Goal: Task Accomplishment & Management: Use online tool/utility

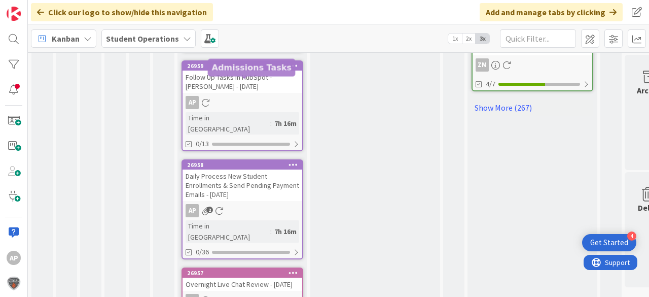
scroll to position [710, 0]
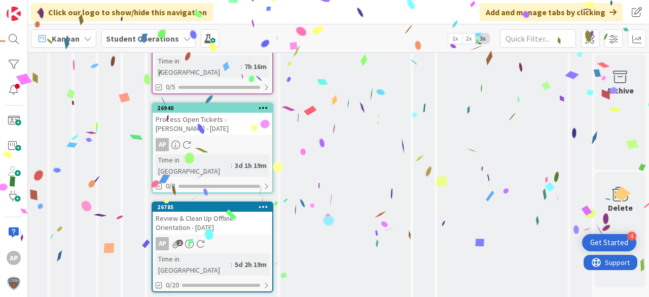
scroll to position [971, 36]
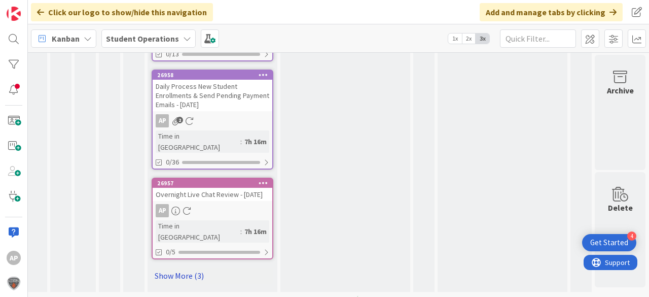
scroll to position [710, 36]
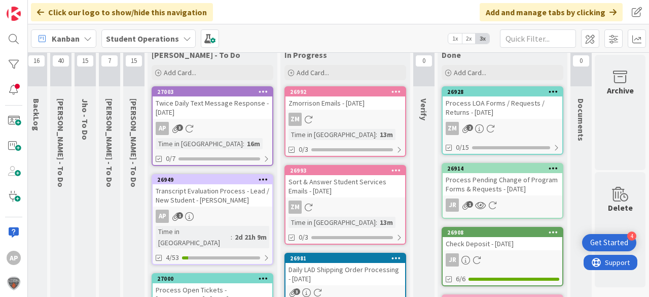
scroll to position [0, 36]
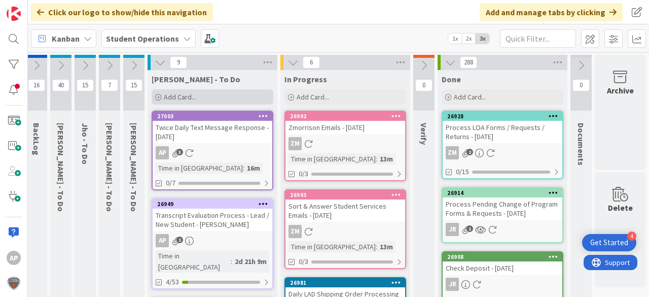
click at [224, 98] on div "Add Card..." at bounding box center [213, 96] width 122 height 15
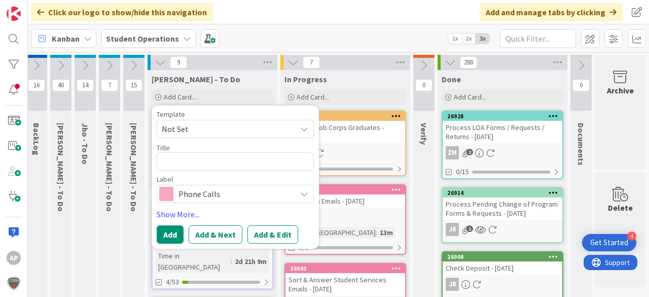
drag, startPoint x: 209, startPoint y: 123, endPoint x: 209, endPoint y: 129, distance: 5.6
click at [209, 123] on span "Not Set" at bounding box center [225, 128] width 127 height 13
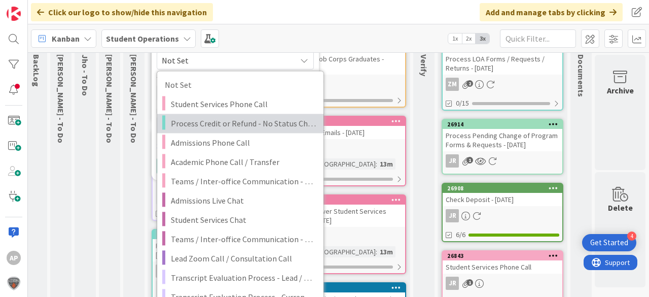
scroll to position [122, 36]
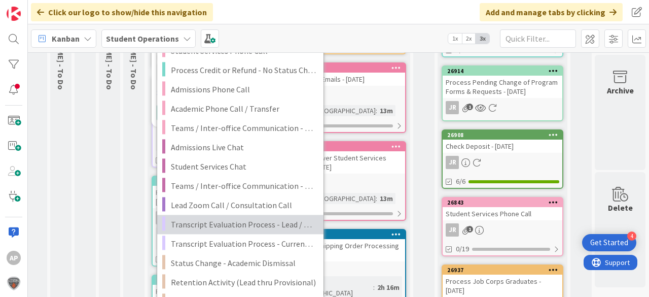
click at [272, 225] on span "Transcript Evaluation Process - Lead / New Student" at bounding box center [243, 223] width 145 height 13
type textarea "x"
type textarea "Transcript Evaluation Process - Lead / New Student"
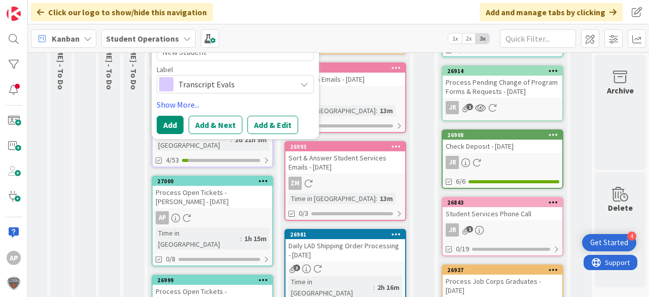
scroll to position [41, 36]
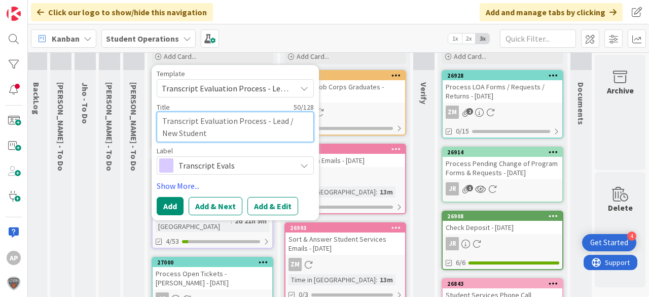
click at [228, 132] on textarea "Transcript Evaluation Process - Lead / New Student" at bounding box center [235, 127] width 157 height 30
type textarea "x"
type textarea "Transcript Evaluation Process - Lead / New Student"
type textarea "x"
type textarea "Transcript Evaluation Process - Lead / New Student -"
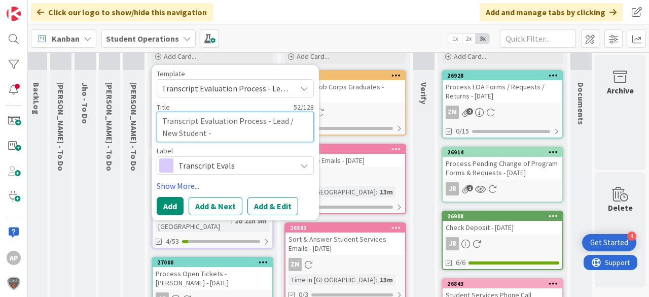
type textarea "x"
type textarea "Transcript Evaluation Process - Lead / New Student -"
click at [206, 135] on textarea "Transcript Evaluation Process - Lead / New Student -" at bounding box center [235, 127] width 157 height 30
type textarea "x"
type textarea "Transcript Evaluation Process - Lead / New Student - i"
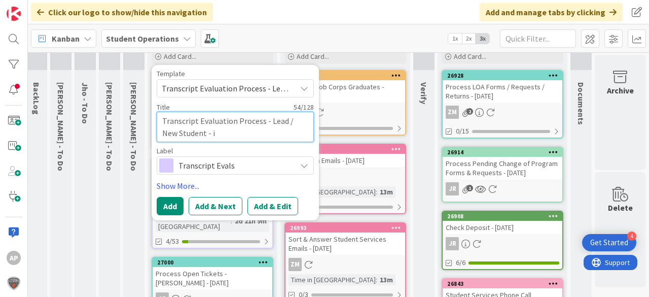
type textarea "x"
type textarea "Transcript Evaluation Process - Lead / New Student - iS"
type textarea "x"
type textarea "Transcript Evaluation Process - Lead / New Student - iSA"
type textarea "x"
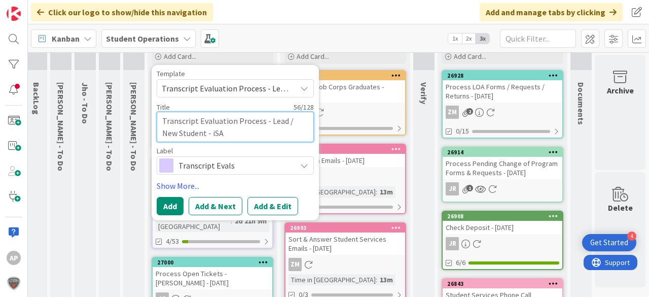
type textarea "Transcript Evaluation Process - Lead / New Student - iSAB"
type textarea "x"
type textarea "Transcript Evaluation Process - Lead / New Student - iSABE"
type textarea "x"
type textarea "Transcript Evaluation Process - Lead / New Student - iSABEL"
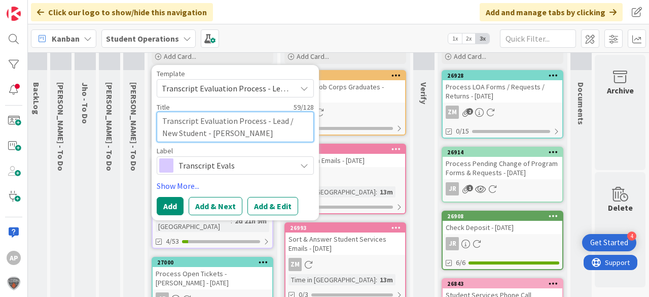
type textarea "x"
type textarea "Transcript Evaluation Process - Lead / New Student - iSABELL"
type textarea "x"
type textarea "Transcript Evaluation Process - Lead / New Student - iSABELLA"
type textarea "x"
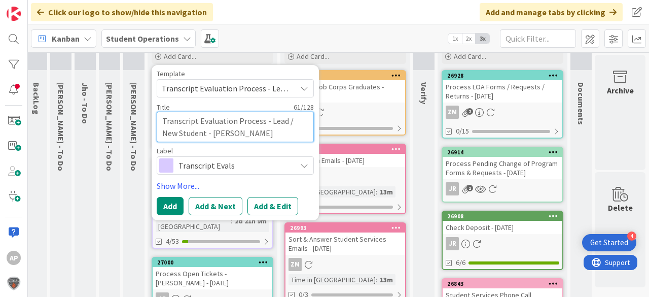
type textarea "Transcript Evaluation Process - Lead / New Student - iSABELLA"
type textarea "x"
type textarea "Transcript Evaluation Process - Lead / New Student - iSABELLA h"
type textarea "x"
type textarea "Transcript Evaluation Process - Lead / New Student - iSABELLA hO"
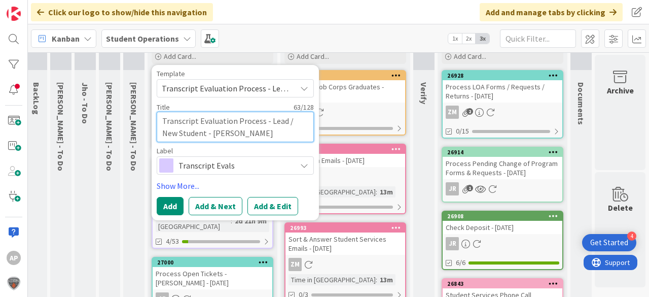
type textarea "x"
type textarea "Transcript Evaluation Process - Lead / New Student - iSABELLA hOU"
type textarea "x"
type textarea "Transcript Evaluation Process - Lead / New Student - iSABELLA hOUG"
type textarea "x"
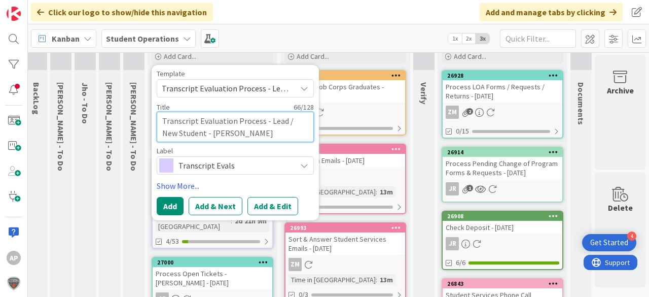
type textarea "Transcript Evaluation Process - Lead / New Student - iSABELLA hOUGH"
type textarea "x"
type textarea "Transcript Evaluation Process - Lead / New Student - iSABELLA hOUGHT"
type textarea "x"
type textarea "Transcript Evaluation Process - Lead / New Student - iSABELLA hOUGHTO"
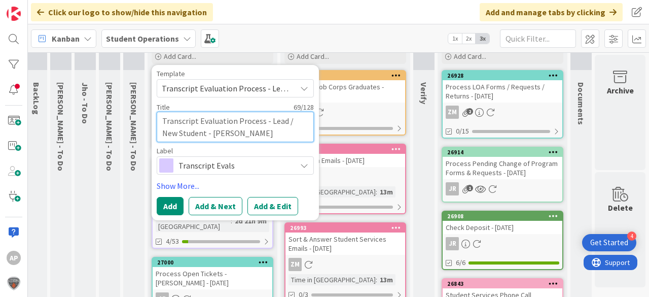
type textarea "x"
type textarea "Transcript Evaluation Process - Lead / New Student - iSABELLA hOUGHTON"
drag, startPoint x: 189, startPoint y: 132, endPoint x: 293, endPoint y: 132, distance: 104.4
click at [293, 132] on textarea "Transcript Evaluation Process - Lead / New Student - iSABELLA hOUGHTON" at bounding box center [235, 127] width 157 height 30
type textarea "x"
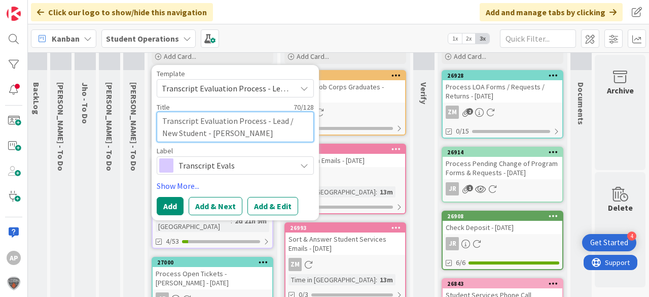
type textarea "Transcript Evaluation Process - Lead / New Student - I"
type textarea "x"
type textarea "Transcript Evaluation Process - Lead / New Student - Is"
type textarea "x"
type textarea "Transcript Evaluation Process - Lead / New Student - Isa"
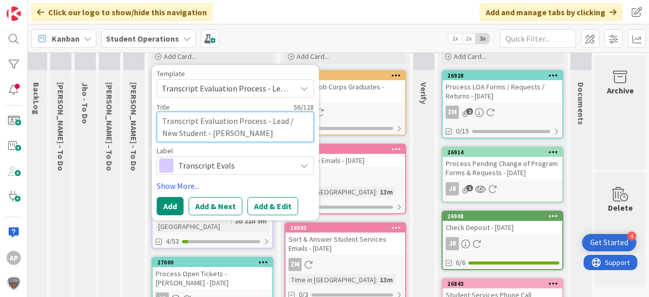
type textarea "x"
type textarea "Transcript Evaluation Process - Lead / New Student - Isab"
type textarea "x"
type textarea "Transcript Evaluation Process - Lead / New Student - Isabe"
type textarea "x"
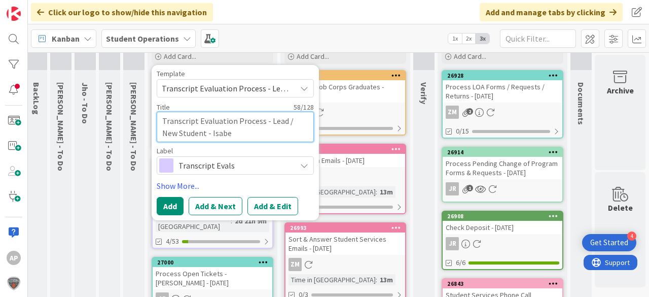
type textarea "Transcript Evaluation Process - Lead / New Student - Isabel"
type textarea "x"
type textarea "Transcript Evaluation Process - Lead / New Student - Isabell"
type textarea "x"
type textarea "Transcript Evaluation Process - Lead / New Student - Isabella"
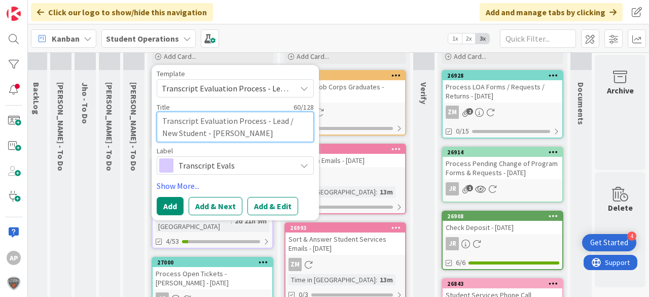
type textarea "x"
type textarea "Transcript Evaluation Process - Lead / New Student - Isabella"
type textarea "x"
type textarea "Transcript Evaluation Process - Lead / New Student - Isabella H"
type textarea "x"
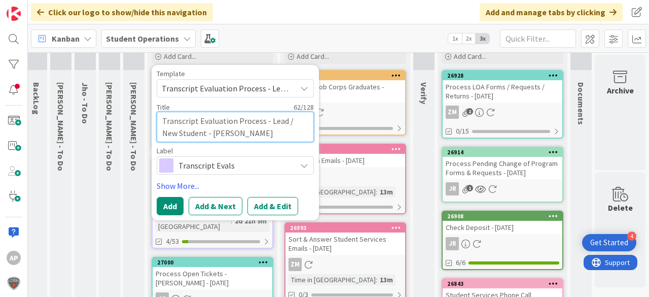
type textarea "Transcript Evaluation Process - Lead / New Student - Isabella Ho"
type textarea "x"
type textarea "Transcript Evaluation Process - Lead / New Student - Isabella Hou"
type textarea "x"
type textarea "Transcript Evaluation Process - Lead / New Student - Isabella Houg"
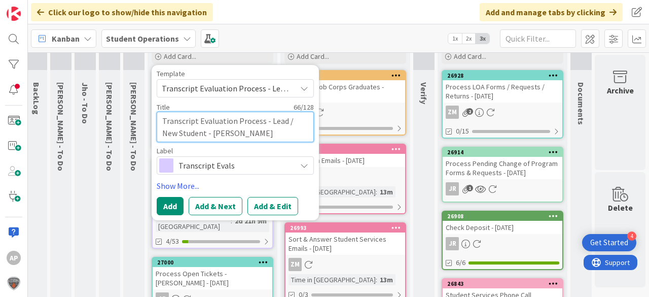
type textarea "x"
type textarea "Transcript Evaluation Process - Lead / New Student - Isabella Hough"
type textarea "x"
type textarea "Transcript Evaluation Process - Lead / New Student - Isabella Houghto"
type textarea "x"
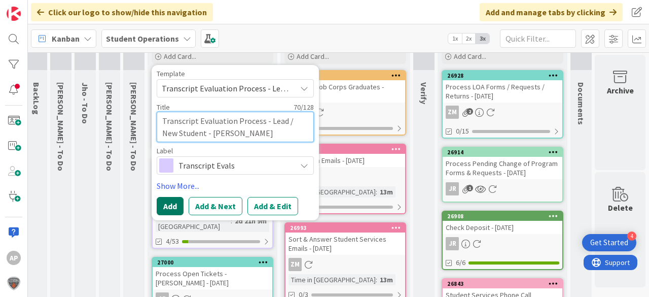
type textarea "Transcript Evaluation Process - Lead / New Student - Isabella Houghton"
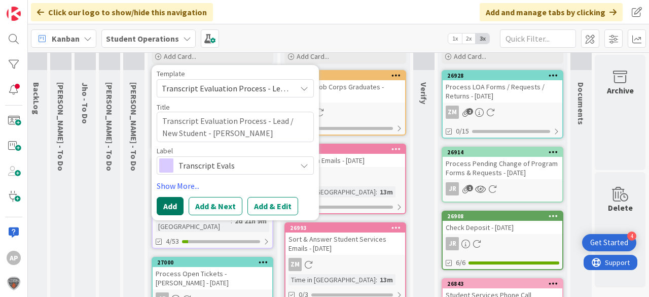
click at [169, 204] on button "Add" at bounding box center [170, 206] width 27 height 18
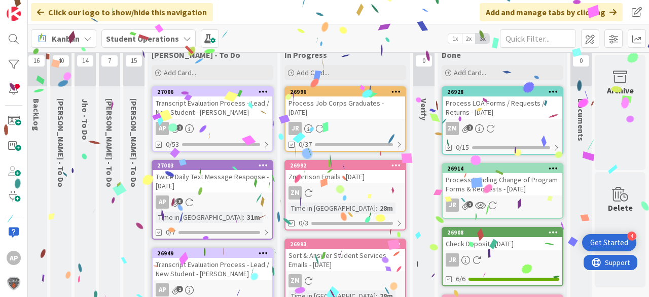
scroll to position [0, 36]
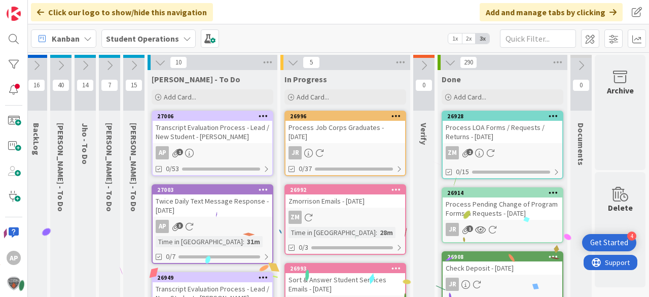
click at [213, 143] on link "27006 Transcript Evaluation Process - Lead / New Student - Isabella Houghton AP…" at bounding box center [213, 142] width 122 height 65
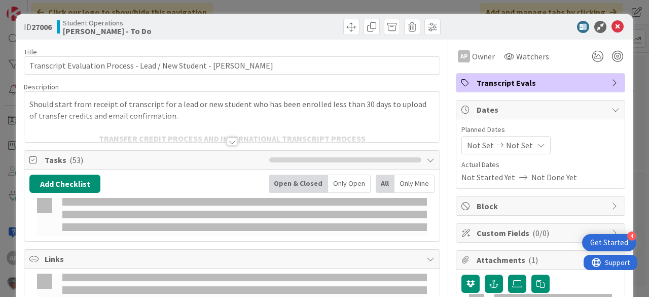
click at [611, 26] on icon at bounding box center [617, 27] width 12 height 12
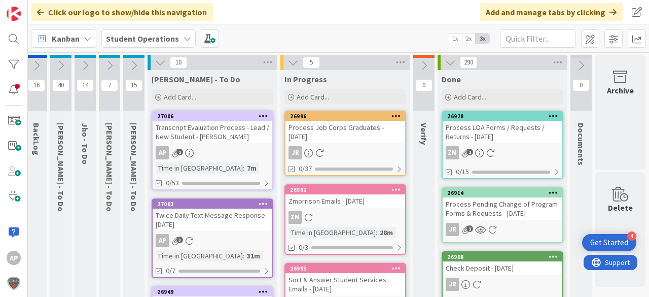
click at [259, 115] on icon at bounding box center [264, 115] width 10 height 7
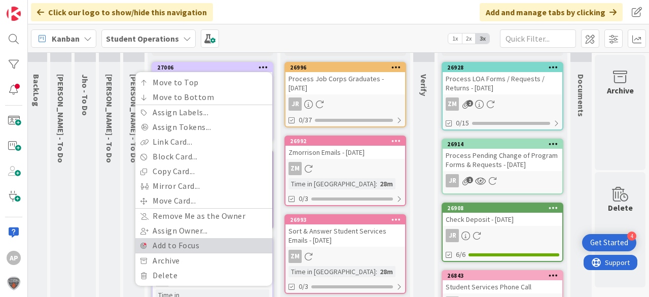
scroll to position [81, 36]
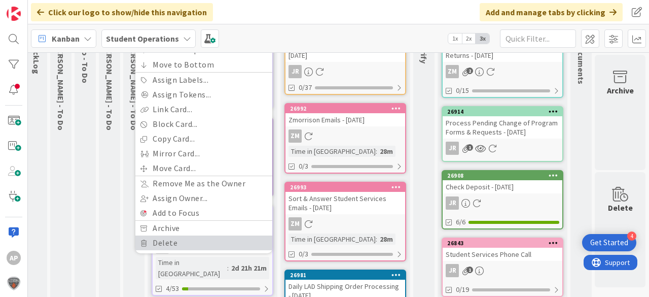
click at [203, 237] on link "Delete" at bounding box center [203, 242] width 137 height 15
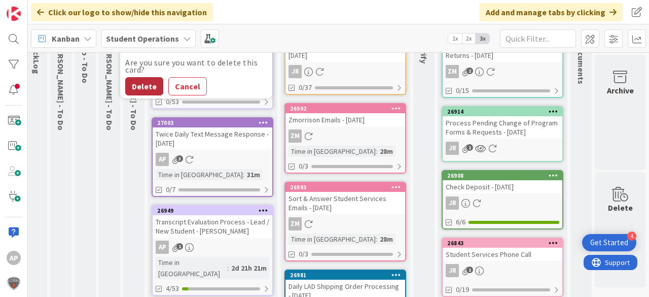
click at [138, 81] on button "Delete" at bounding box center [144, 86] width 38 height 18
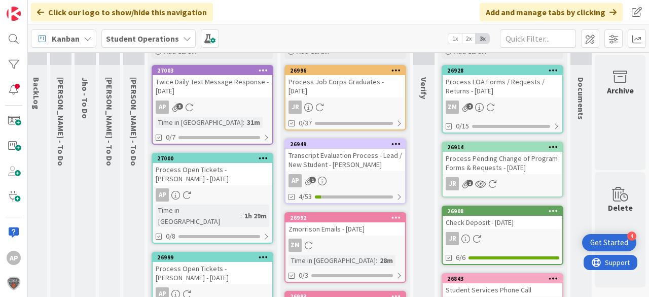
scroll to position [45, 36]
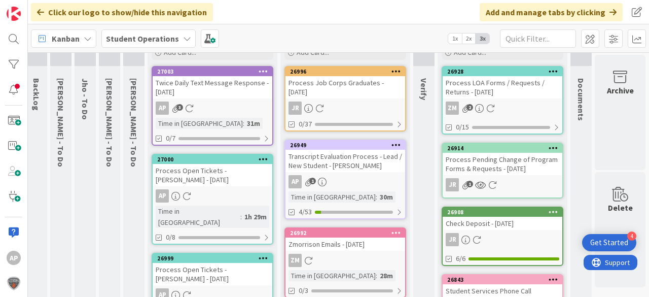
click at [341, 160] on div "Transcript Evaluation Process - Lead / New Student - Julian Bengtsson" at bounding box center [345, 161] width 120 height 22
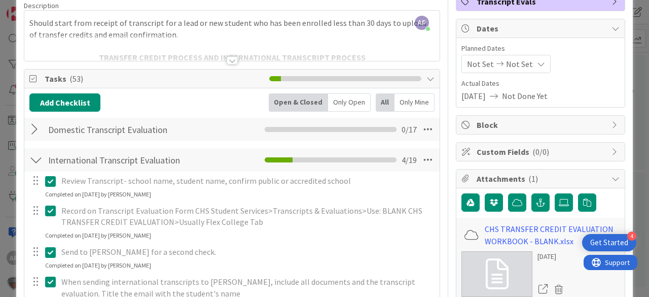
scroll to position [243, 0]
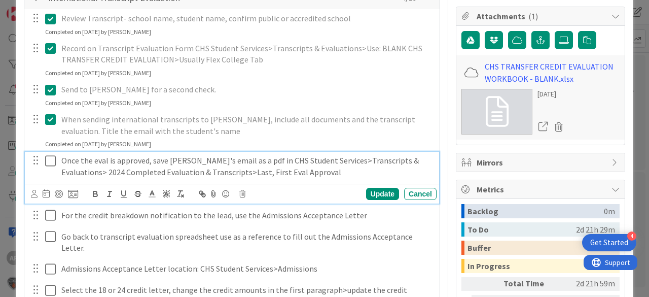
click at [51, 158] on icon at bounding box center [52, 161] width 15 height 12
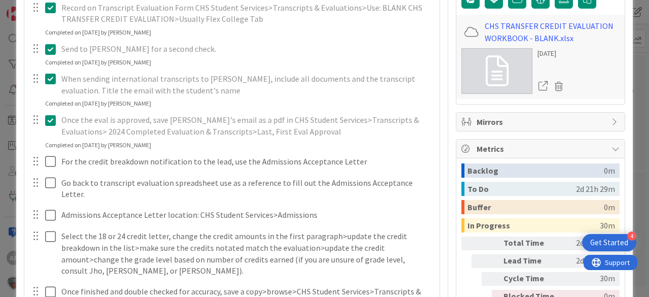
scroll to position [324, 0]
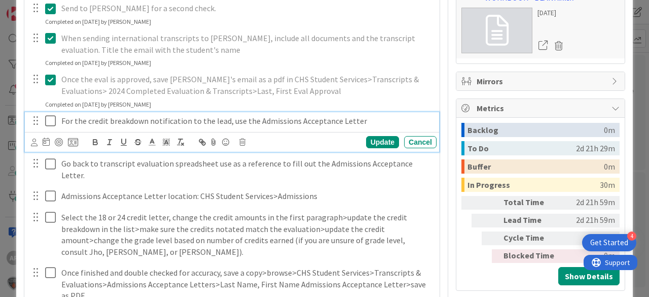
click at [52, 122] on icon at bounding box center [52, 121] width 15 height 12
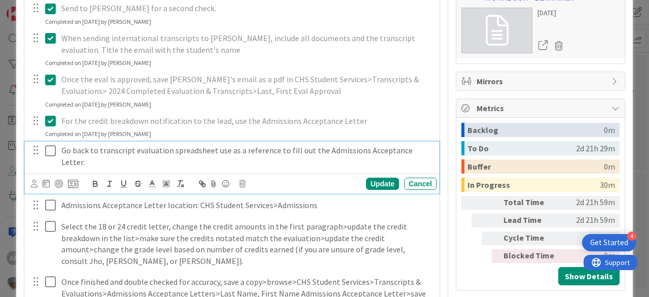
click at [52, 146] on icon at bounding box center [52, 150] width 15 height 12
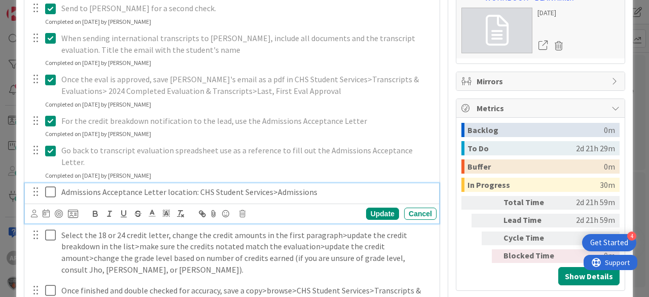
click at [53, 186] on icon at bounding box center [52, 192] width 15 height 12
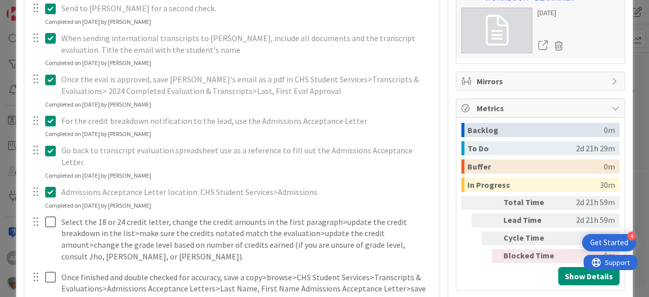
click at [45, 213] on div at bounding box center [43, 239] width 28 height 52
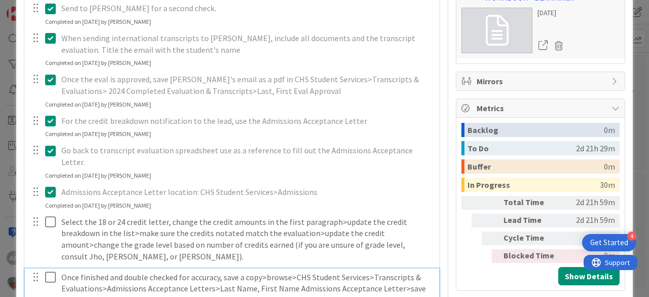
click at [50, 271] on icon at bounding box center [52, 277] width 15 height 12
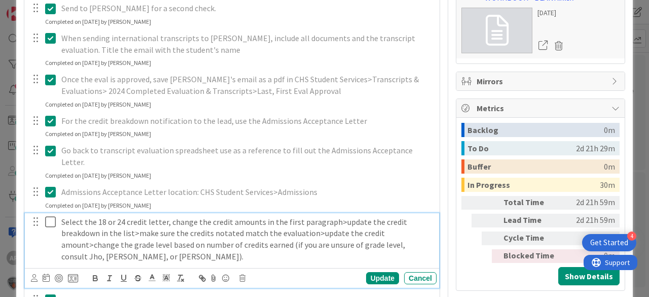
click at [49, 215] on icon at bounding box center [52, 221] width 15 height 12
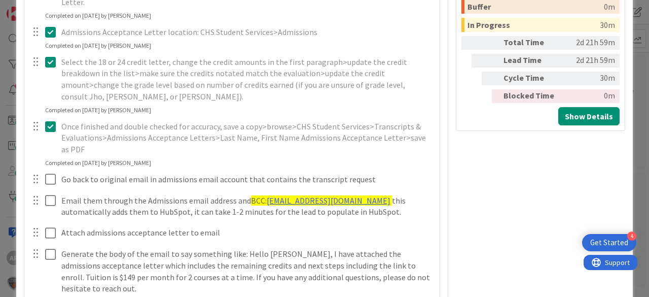
scroll to position [487, 0]
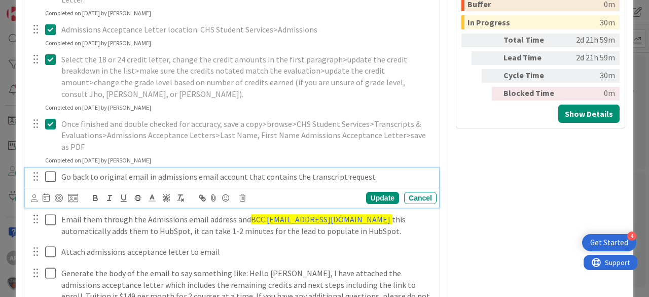
click at [51, 170] on icon at bounding box center [52, 176] width 15 height 12
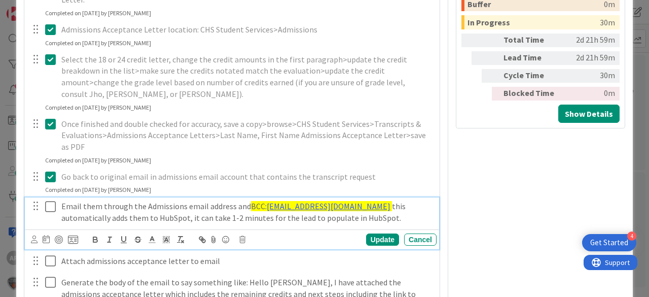
click at [51, 200] on icon at bounding box center [52, 206] width 15 height 12
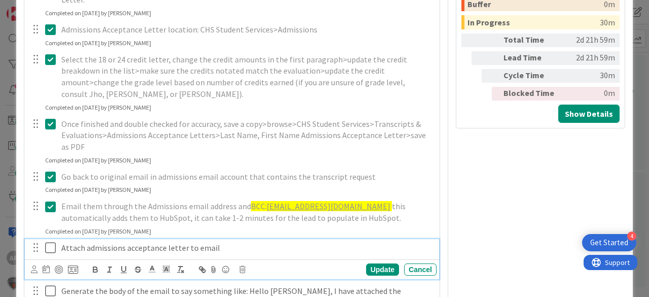
click at [54, 241] on icon at bounding box center [52, 247] width 15 height 12
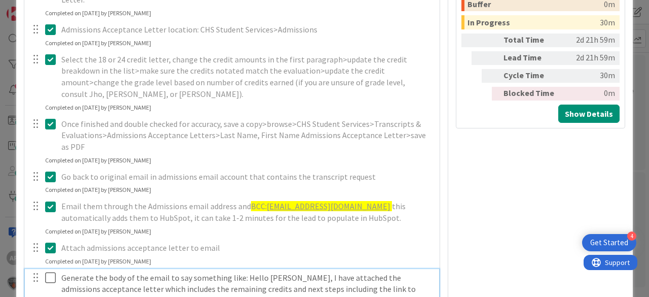
click at [52, 271] on icon at bounding box center [52, 277] width 15 height 12
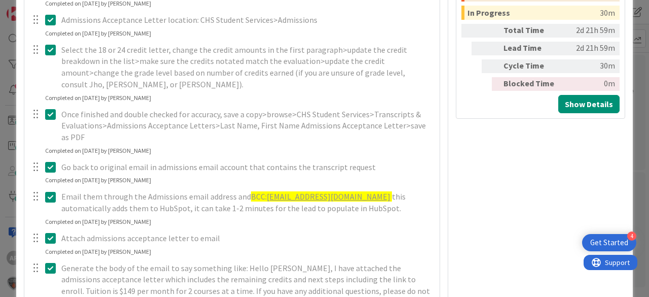
scroll to position [608, 0]
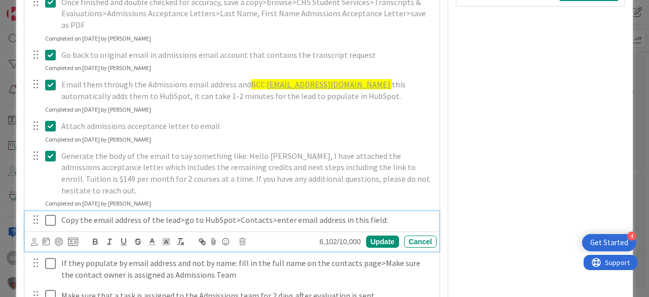
click at [52, 214] on icon at bounding box center [52, 220] width 15 height 12
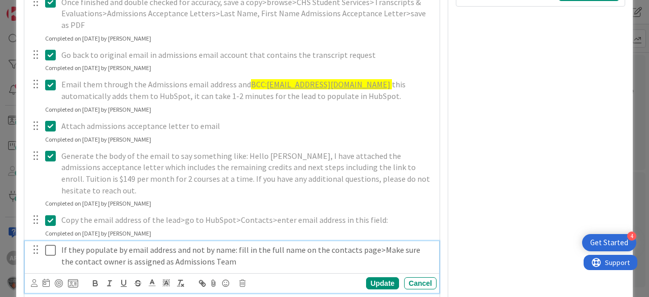
click at [48, 244] on icon at bounding box center [52, 250] width 15 height 12
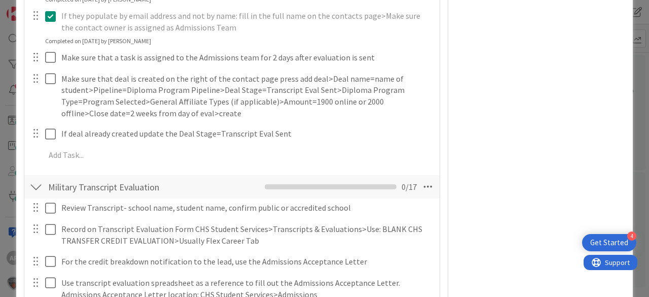
scroll to position [852, 0]
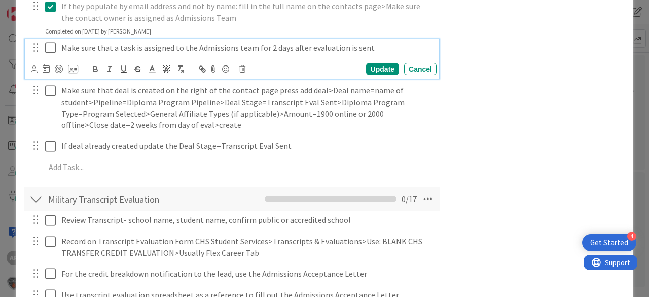
click at [51, 42] on icon at bounding box center [52, 48] width 15 height 12
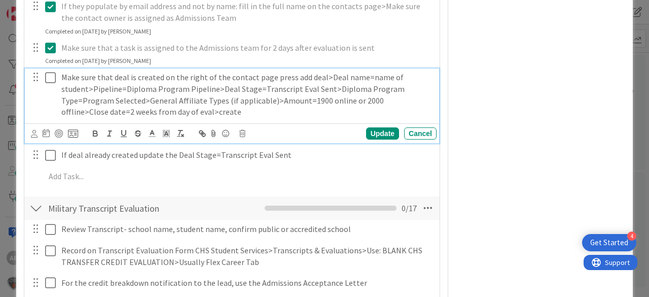
click at [54, 71] on icon at bounding box center [52, 77] width 15 height 12
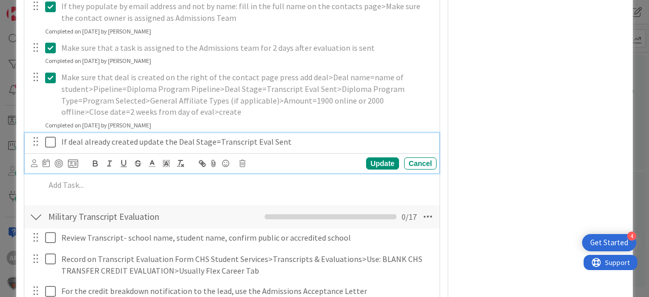
click at [47, 136] on icon at bounding box center [52, 142] width 15 height 12
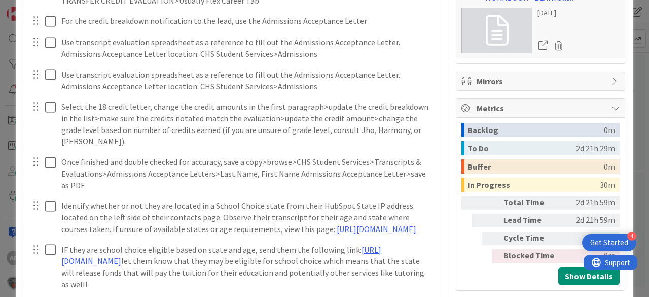
scroll to position [81, 0]
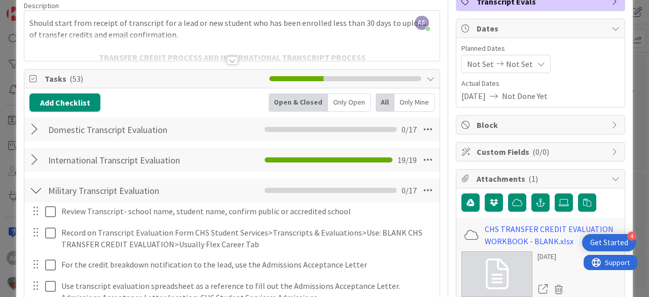
click at [39, 191] on div at bounding box center [35, 190] width 13 height 18
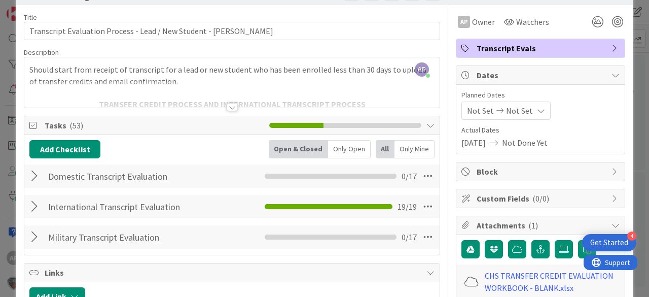
scroll to position [0, 0]
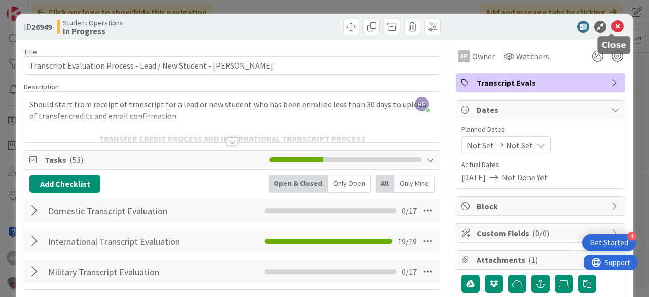
click at [612, 24] on icon at bounding box center [617, 27] width 12 height 12
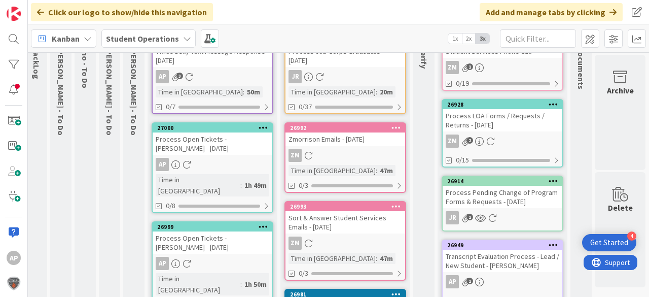
scroll to position [0, 36]
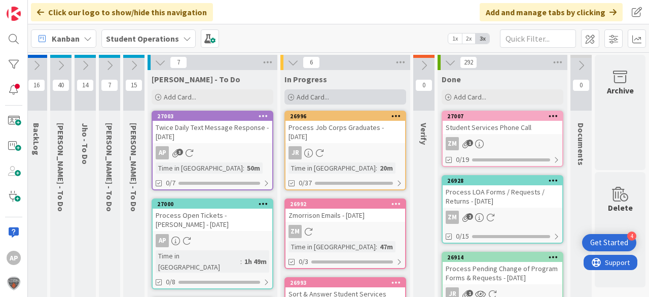
click at [309, 95] on span "Add Card..." at bounding box center [313, 96] width 32 height 9
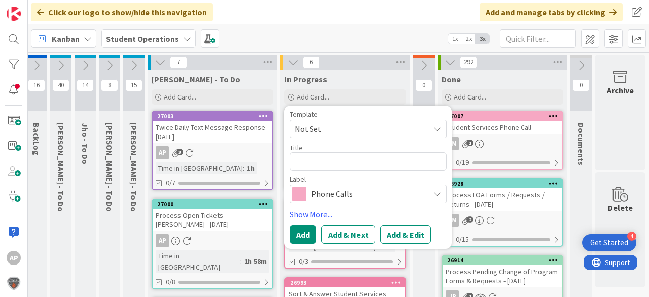
click at [325, 130] on span "Not Set" at bounding box center [357, 128] width 127 height 13
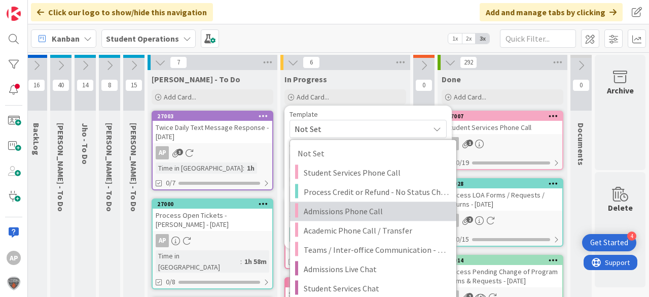
click at [352, 205] on span "Admissions Phone Call" at bounding box center [376, 210] width 145 height 13
type textarea "x"
type textarea "Admissions Phone Call"
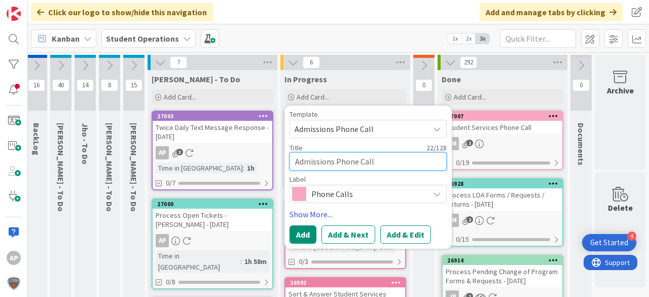
click at [395, 162] on textarea "Admissions Phone Call" at bounding box center [367, 161] width 157 height 18
type textarea "x"
type textarea "Admissions Phone Call -m"
type textarea "x"
type textarea "Admissions Phone Call -m"
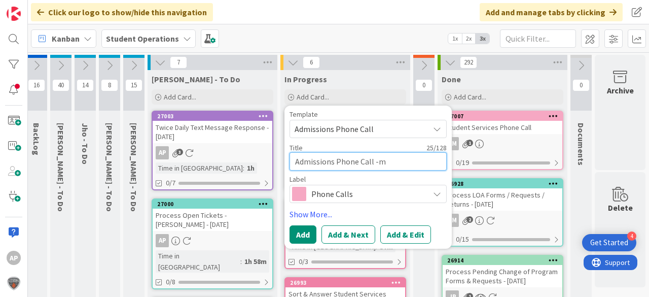
type textarea "x"
type textarea "Admissions Phone Call -m"
type textarea "x"
type textarea "Admissions Phone Call -"
type textarea "x"
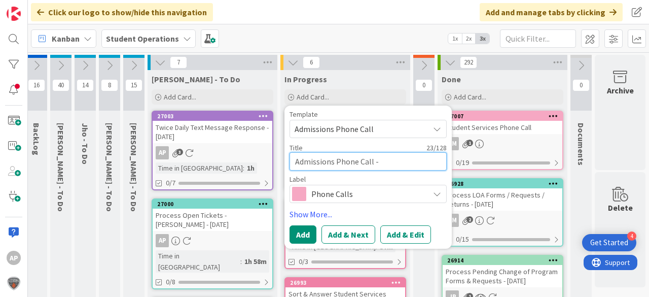
type textarea "Admissions Phone Call -"
type textarea "x"
type textarea "Admissions Phone Call - J"
type textarea "x"
type textarea "Admissions Phone Call - Jh"
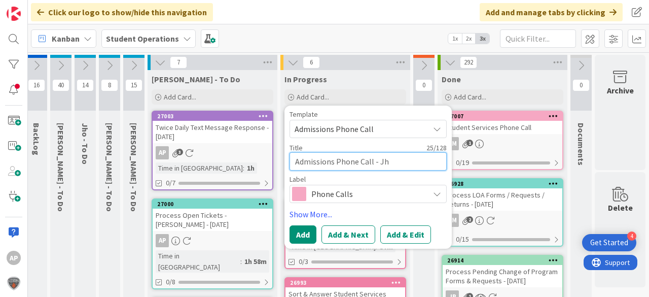
type textarea "x"
type textarea "Admissions Phone Call - Jhn"
type textarea "x"
type textarea "Admissions Phone Call - Jhna"
type textarea "x"
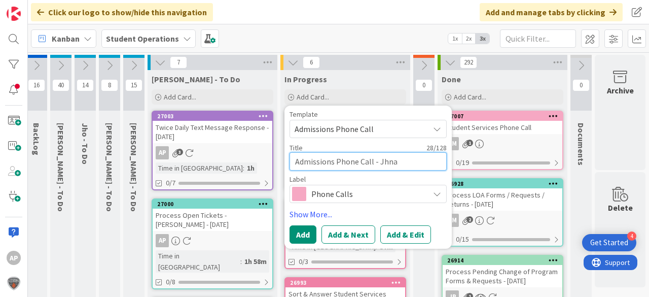
type textarea "Admissions Phone Call - Jhnat"
type textarea "x"
type textarea "Admissions Phone Call - Jhnath"
type textarea "x"
type textarea "Admissions Phone Call - Jhnatha"
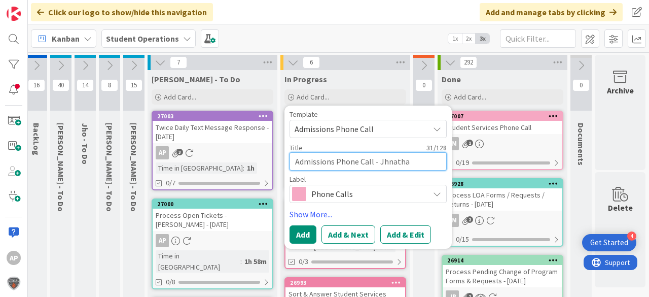
type textarea "x"
type textarea "Admissions Phone Call - Jhnathan"
type textarea "x"
type textarea "Admissions Phone Call - Jhnathan"
type textarea "x"
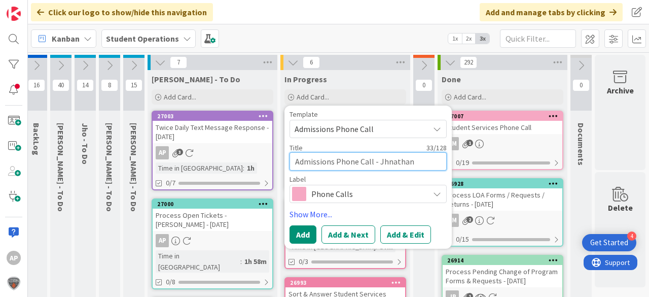
type textarea "Admissions Phone Call - Jhnathan K"
type textarea "x"
type textarea "Admissions Phone Call - Jhnathan Kr"
type textarea "x"
type textarea "Admissions Phone Call - Jhnathan Kri"
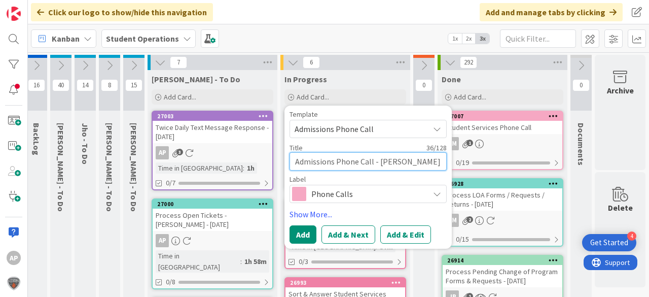
type textarea "x"
type textarea "Admissions Phone Call - Jhnathan Krie"
type textarea "x"
type textarea "Admissions Phone Call - Jhnathan Krieg"
type textarea "x"
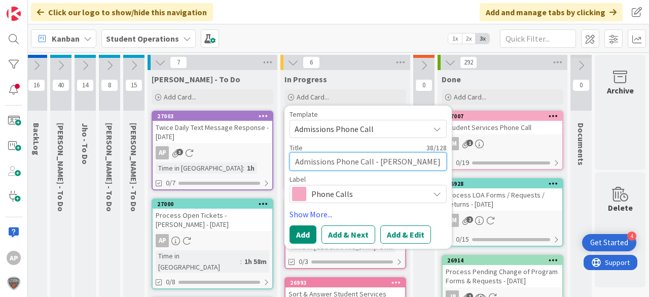
type textarea "Admissions Phone Call - Jhnathan Kriege"
type textarea "x"
type textarea "Admissions Phone Call - Jhnathan Krieger"
type textarea "x"
type textarea "Admissions Phone Call - [PERSON_NAME]"
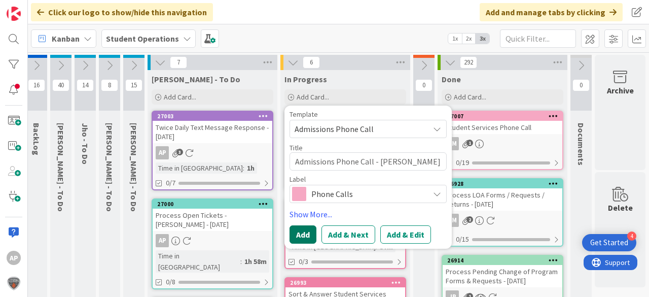
click at [300, 237] on button "Add" at bounding box center [302, 234] width 27 height 18
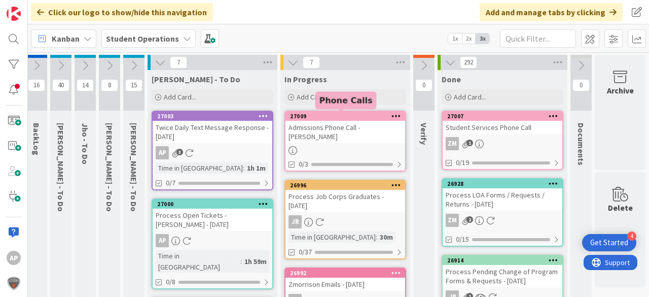
click at [365, 131] on div "Admissions Phone Call - [PERSON_NAME]" at bounding box center [345, 132] width 120 height 22
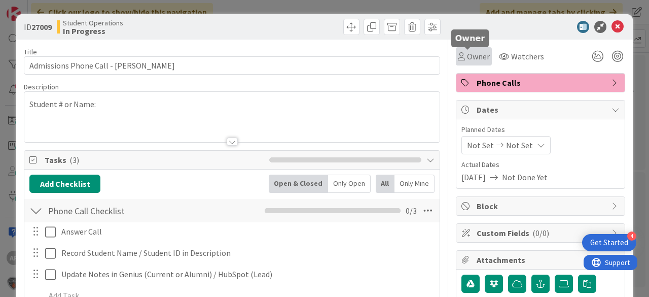
click at [467, 56] on span "Owner" at bounding box center [478, 56] width 23 height 12
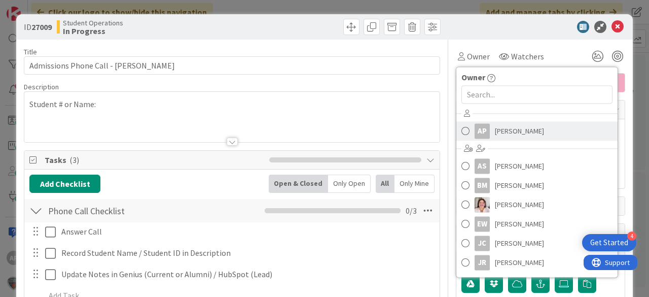
click at [511, 124] on span "[PERSON_NAME]" at bounding box center [519, 130] width 49 height 15
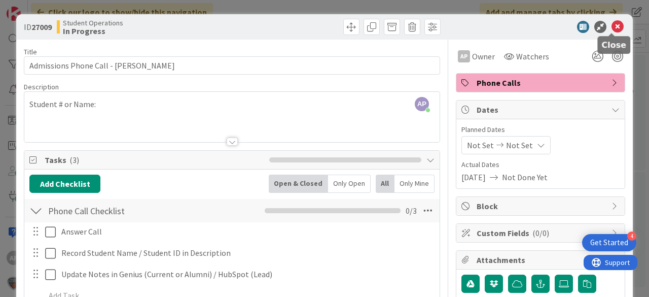
click at [612, 25] on icon at bounding box center [617, 27] width 12 height 12
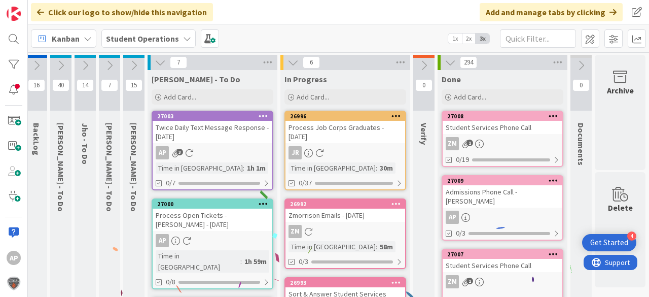
scroll to position [162, 36]
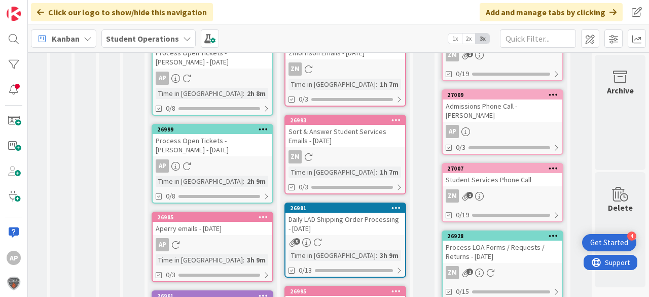
scroll to position [0, 36]
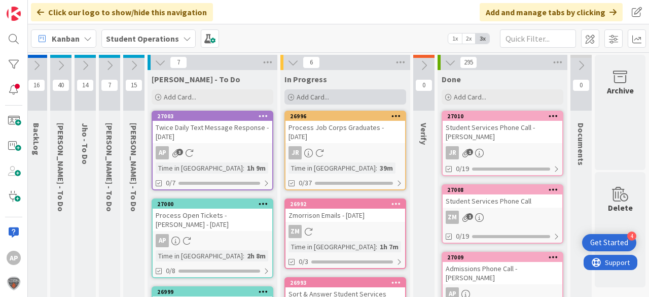
click at [346, 95] on div "Add Card..." at bounding box center [345, 96] width 122 height 15
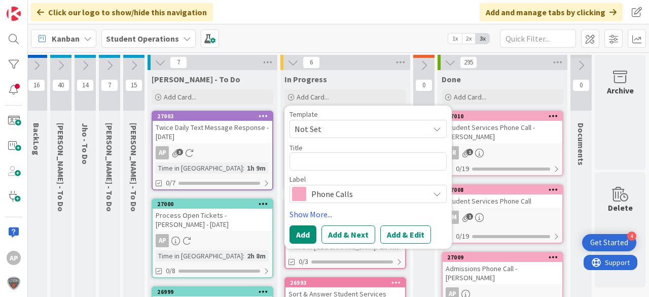
click at [361, 128] on span "Not Set" at bounding box center [357, 128] width 127 height 13
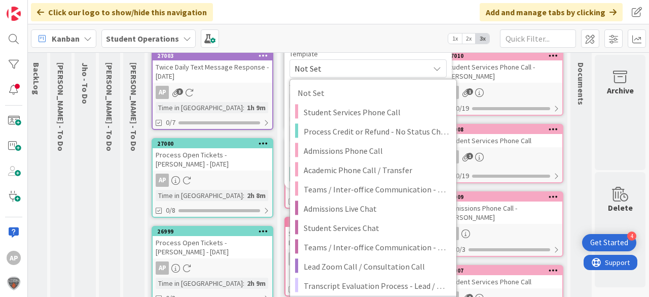
scroll to position [162, 36]
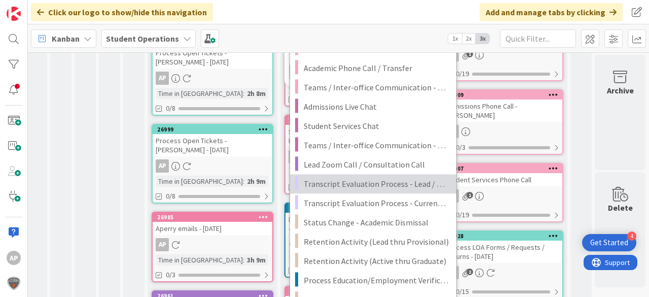
click at [408, 183] on span "Transcript Evaluation Process - Lead / New Student" at bounding box center [376, 183] width 145 height 13
type textarea "x"
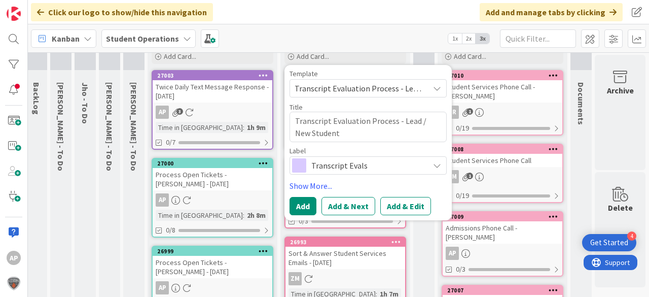
scroll to position [41, 36]
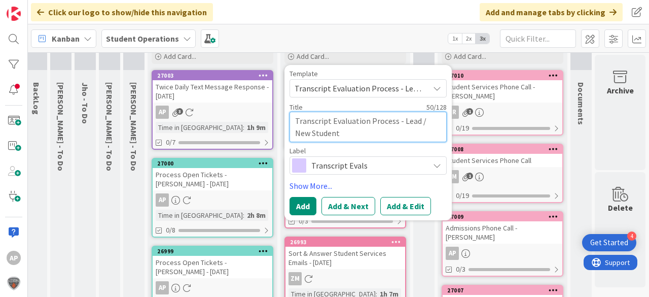
click at [365, 139] on textarea "Transcript Evaluation Process - Lead / New Student" at bounding box center [367, 127] width 157 height 30
type textarea "Transcript Evaluation Process - Lead / New Student"
type textarea "x"
type textarea "Transcript Evaluation Process - Lead / New Student -"
type textarea "x"
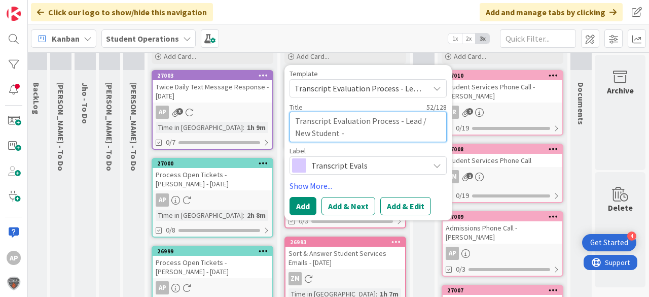
type textarea "Transcript Evaluation Process - Lead / New Student -"
type textarea "x"
type textarea "Transcript Evaluation Process - Lead / New Student - A"
type textarea "x"
type textarea "Transcript Evaluation Process - Lead / New Student - Av"
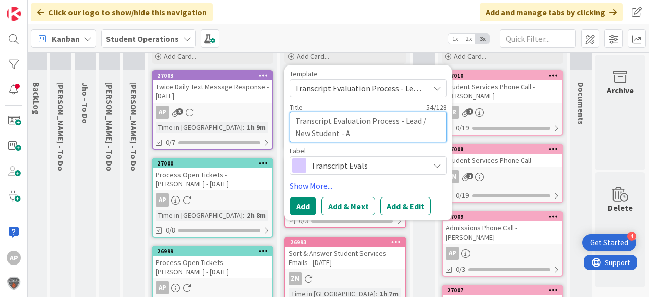
type textarea "x"
type textarea "Transcript Evaluation Process - Lead / New Student - Ava"
type textarea "x"
type textarea "Transcript Evaluation Process - Lead / New Student - Ava"
type textarea "x"
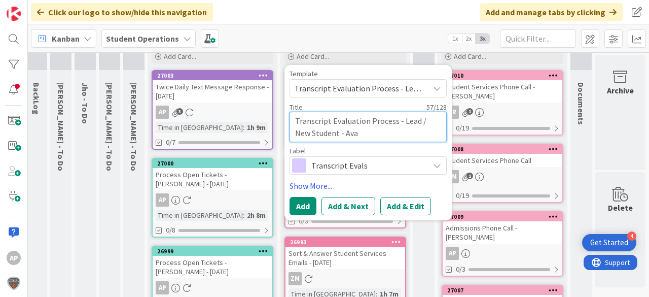
type textarea "Transcript Evaluation Process - Lead / New Student - Ava F"
type textarea "x"
type textarea "Transcript Evaluation Process - Lead / New Student - Ava Fi"
type textarea "x"
type textarea "Transcript Evaluation Process - Lead / New Student - Ava Fit"
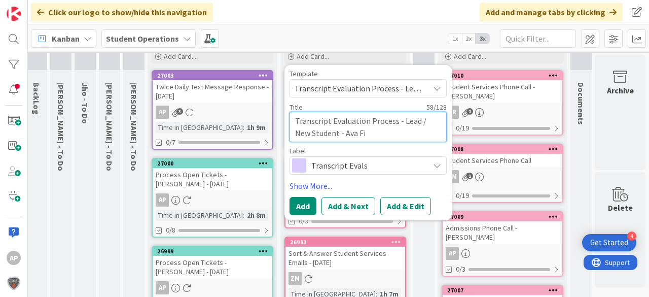
type textarea "x"
type textarea "Transcript Evaluation Process - Lead / New Student - Ava Fitz"
type textarea "x"
type textarea "Transcript Evaluation Process - Lead / New Student - Ava Fitzg"
type textarea "x"
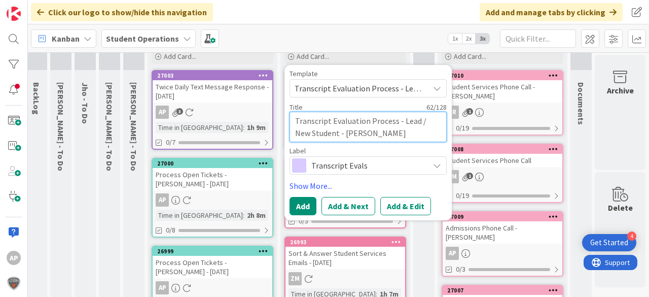
type textarea "Transcript Evaluation Process - Lead / New Student - Ava Fitzge"
type textarea "x"
type textarea "Transcript Evaluation Process - Lead / New Student - Ava Fitzger"
type textarea "x"
type textarea "Transcript Evaluation Process - Lead / New Student - Ava Fitzgera"
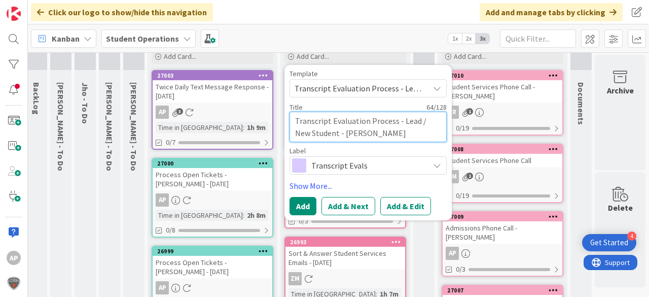
type textarea "x"
type textarea "Transcript Evaluation Process - Lead / New Student - Ava Fitzgeral"
type textarea "x"
type textarea "Transcript Evaluation Process - Lead / New Student - [PERSON_NAME]"
type textarea "x"
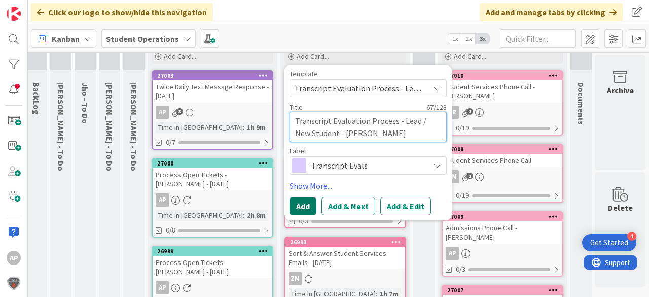
type textarea "Transcript Evaluation Process - Lead / New Student - [PERSON_NAME]"
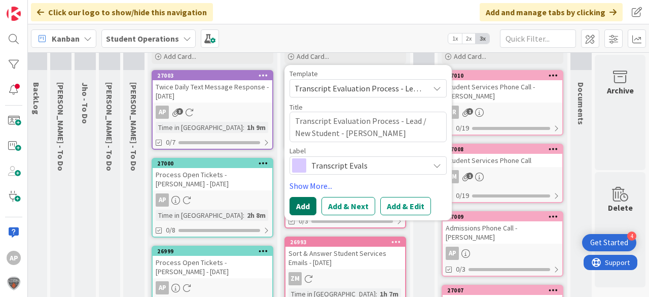
click at [299, 204] on button "Add" at bounding box center [302, 206] width 27 height 18
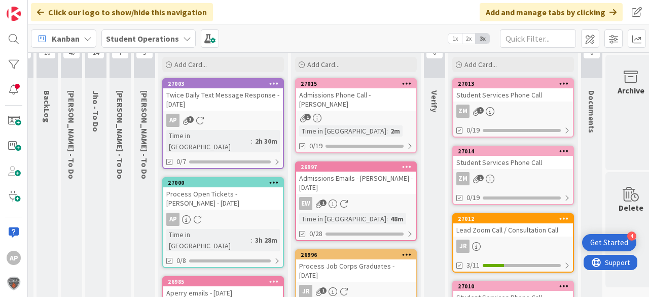
scroll to position [28, 19]
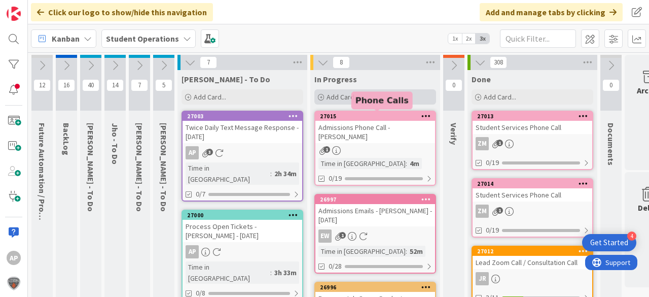
click at [358, 91] on div "Add Card..." at bounding box center [375, 96] width 122 height 15
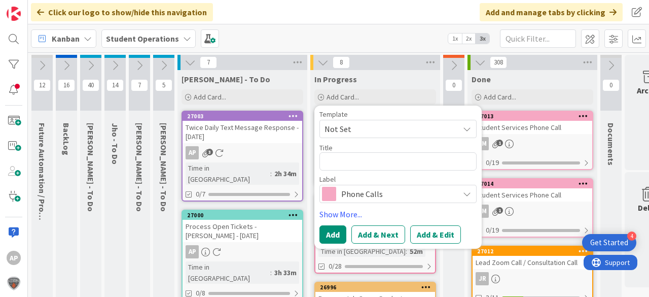
click at [360, 130] on span "Not Set" at bounding box center [387, 128] width 127 height 13
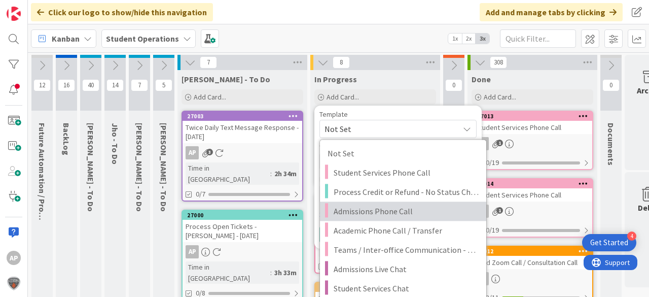
click at [393, 211] on span "Admissions Phone Call" at bounding box center [406, 210] width 145 height 13
type textarea "x"
type textarea "Admissions Phone Call"
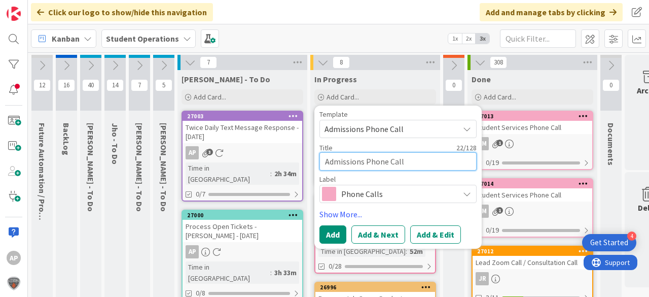
click at [429, 163] on textarea "Admissions Phone Call" at bounding box center [397, 161] width 157 height 18
type textarea "x"
type textarea "Admissions Phone Call -"
type textarea "x"
type textarea "Admissions Phone Call -"
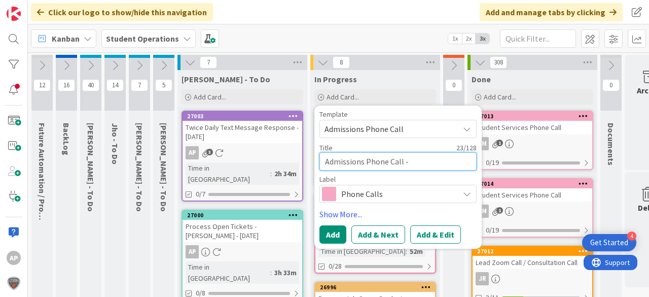
type textarea "x"
type textarea "Admissions Phone Call - M"
type textarea "x"
type textarea "Admissions Phone Call - Ma"
type textarea "x"
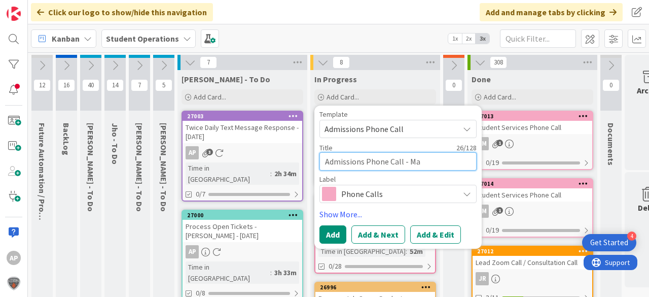
type textarea "Admissions Phone Call - Mar"
type textarea "x"
type textarea "Admissions Phone Call - Mari"
type textarea "x"
type textarea "Admissions Phone Call - Marin"
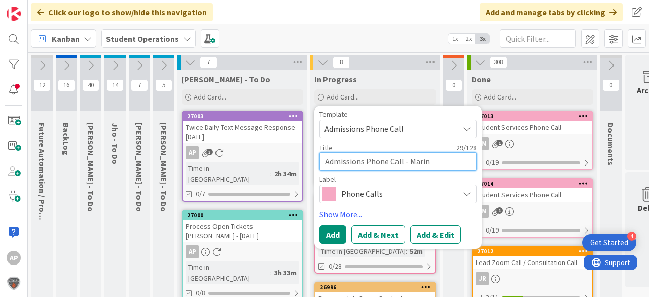
type textarea "x"
type textarea "Admissions Phone Call - Marina"
type textarea "x"
type textarea "Admissions Phone Call - Marina"
type textarea "x"
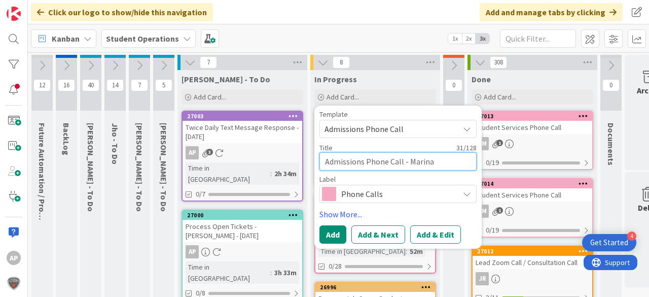
type textarea "Admissions Phone Call - [PERSON_NAME]"
type textarea "x"
type textarea "Admissions Phone Call - Marina Sp"
type textarea "x"
type textarea "Admissions Phone Call - Marina Spe"
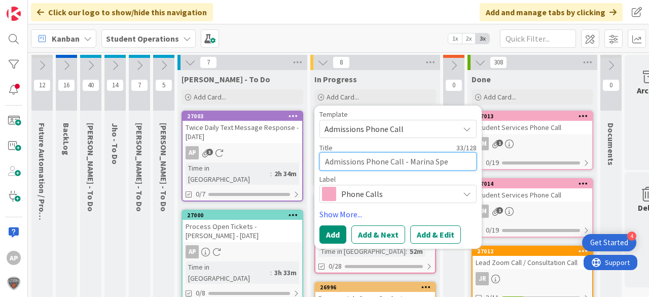
type textarea "x"
type textarea "Admissions Phone Call - [PERSON_NAME]"
type textarea "x"
type textarea "Admissions Phone Call - Marina Spekt"
type textarea "x"
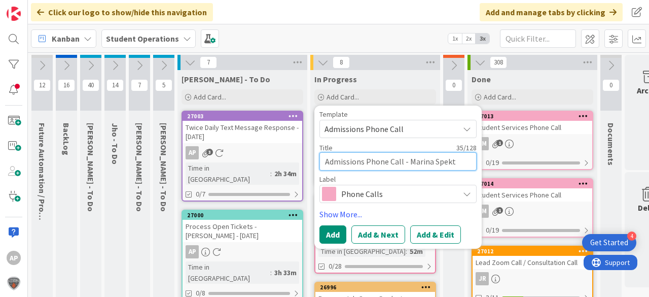
type textarea "Admissions Phone Call - Marina Spekto"
type textarea "x"
type textarea "Admissions Phone Call - [PERSON_NAME]"
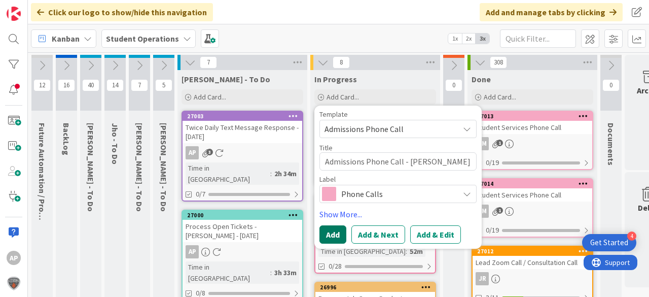
click at [322, 235] on button "Add" at bounding box center [332, 234] width 27 height 18
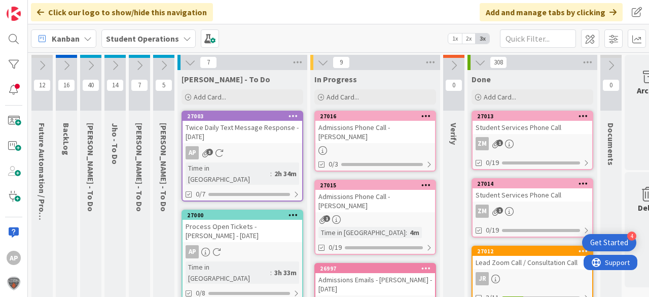
click at [383, 133] on div "Admissions Phone Call - [PERSON_NAME]" at bounding box center [375, 132] width 120 height 22
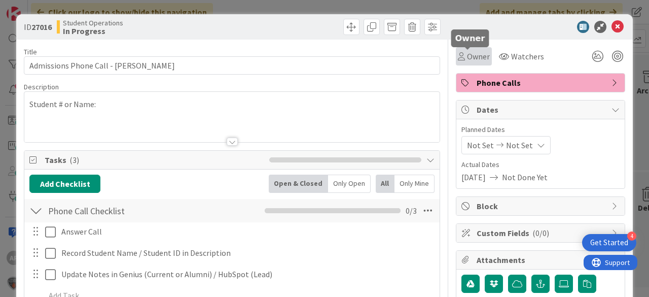
click at [459, 56] on div "Owner" at bounding box center [474, 56] width 32 height 12
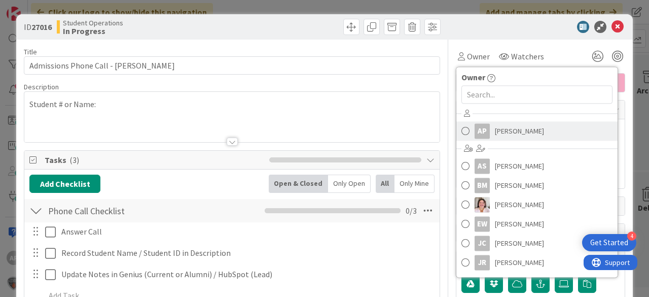
click at [502, 128] on span "[PERSON_NAME]" at bounding box center [519, 130] width 49 height 15
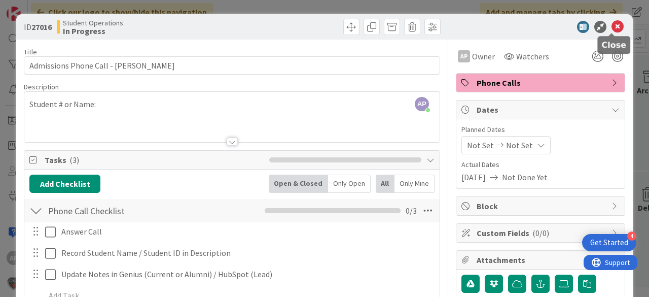
click at [614, 22] on icon at bounding box center [617, 27] width 12 height 12
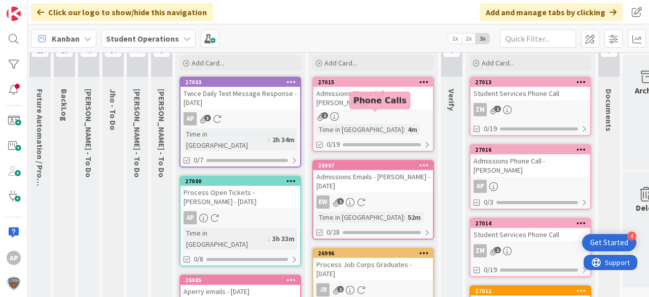
scroll to position [0, 2]
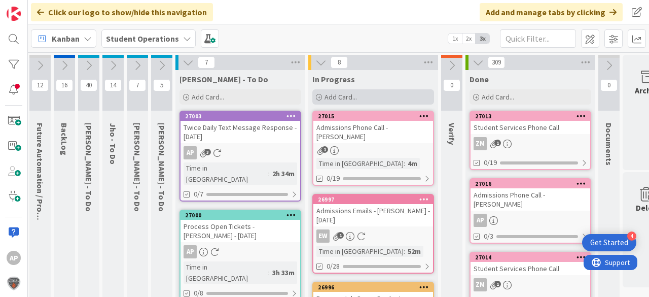
click at [353, 94] on span "Add Card..." at bounding box center [340, 96] width 32 height 9
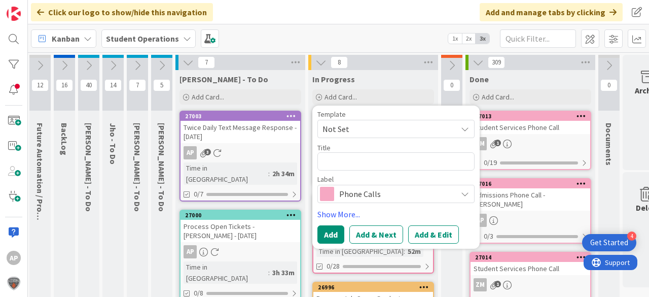
click at [381, 128] on span "Not Set" at bounding box center [385, 128] width 127 height 13
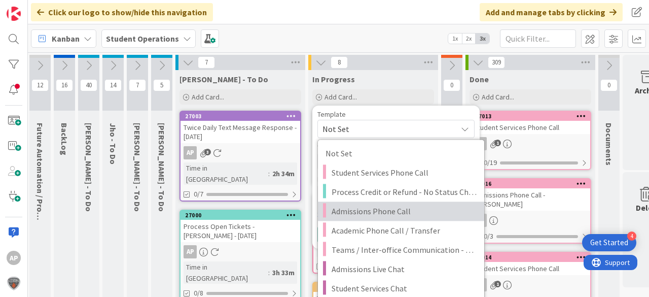
click at [392, 208] on span "Admissions Phone Call" at bounding box center [403, 210] width 145 height 13
type textarea "x"
type textarea "Admissions Phone Call"
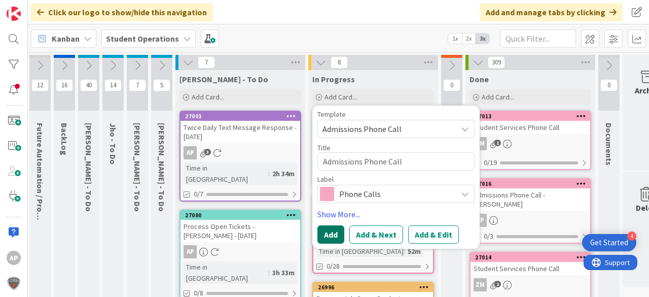
click at [330, 235] on button "Add" at bounding box center [330, 234] width 27 height 18
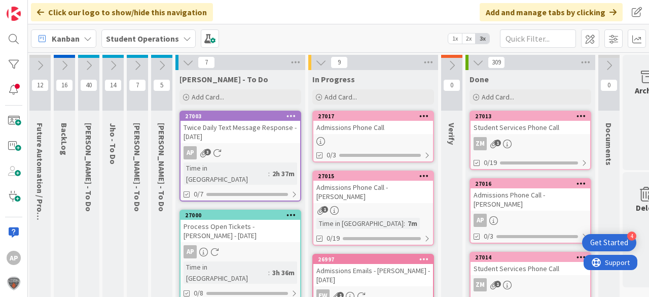
click at [375, 130] on div "Admissions Phone Call" at bounding box center [373, 127] width 120 height 13
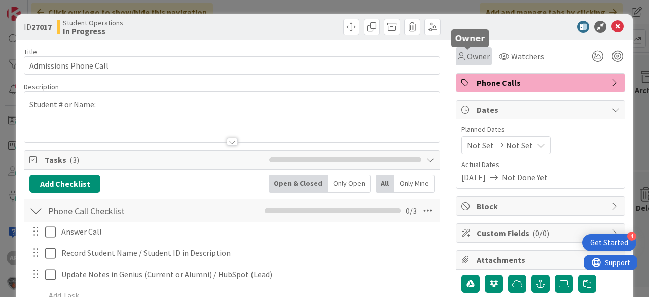
click at [473, 56] on span "Owner" at bounding box center [478, 56] width 23 height 12
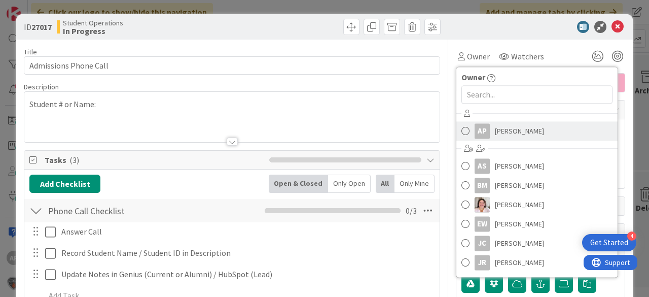
click at [503, 134] on span "[PERSON_NAME]" at bounding box center [519, 130] width 49 height 15
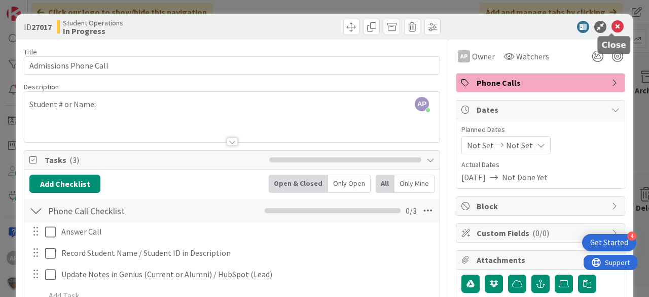
click at [611, 25] on icon at bounding box center [617, 27] width 12 height 12
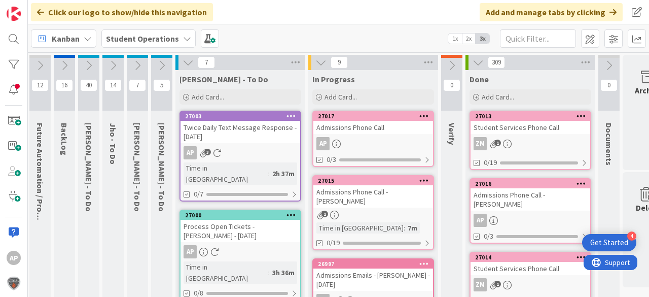
click at [393, 135] on link "27017 Admissions Phone Call AP 0/3" at bounding box center [373, 138] width 122 height 56
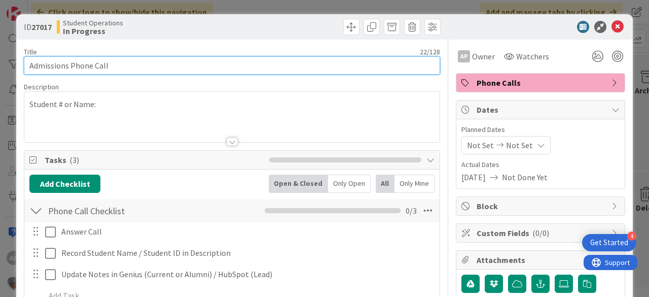
click at [229, 64] on input "Admissions Phone Call" at bounding box center [232, 65] width 416 height 18
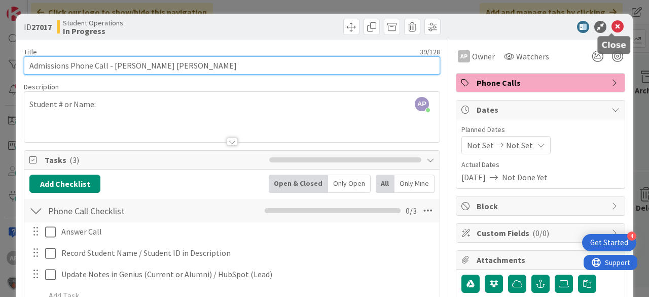
type input "Admissions Phone Call - [PERSON_NAME] [PERSON_NAME]"
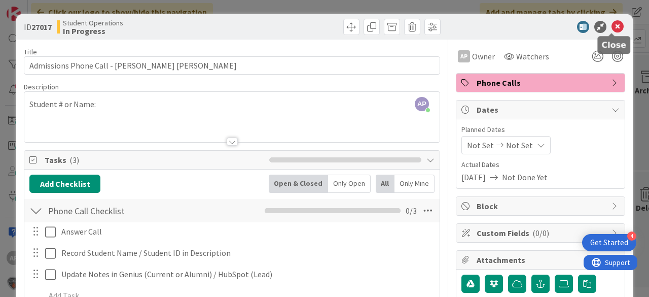
click at [612, 29] on icon at bounding box center [617, 27] width 12 height 12
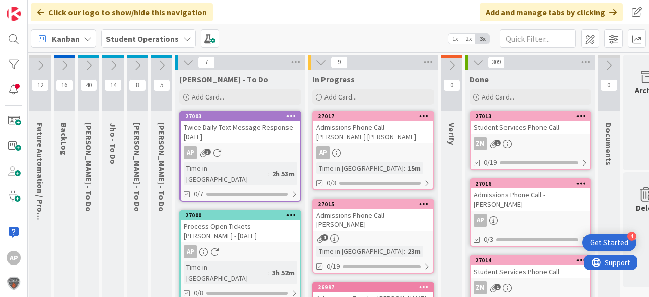
click at [399, 133] on div "Admissions Phone Call - [PERSON_NAME] [PERSON_NAME]" at bounding box center [373, 132] width 120 height 22
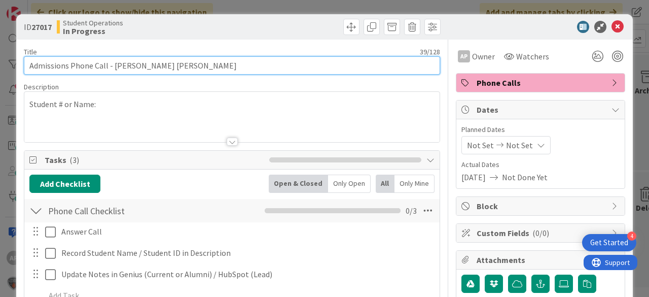
click at [241, 67] on input "Admissions Phone Call - [PERSON_NAME] [PERSON_NAME]" at bounding box center [232, 65] width 416 height 18
drag, startPoint x: 149, startPoint y: 63, endPoint x: 114, endPoint y: 63, distance: 35.5
click at [114, 63] on input "Admissions Phone Call - [PERSON_NAME] [PERSON_NAME]" at bounding box center [232, 65] width 416 height 18
click at [154, 62] on input "Admissions Phone Call - Aanam" at bounding box center [232, 65] width 416 height 18
type input "Admissions Phone Call - [PERSON_NAME] (25 minutes)"
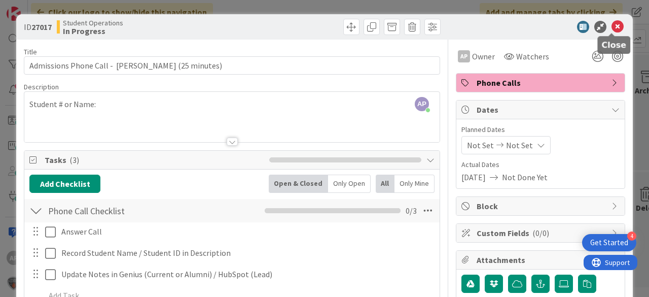
click at [612, 24] on icon at bounding box center [617, 27] width 12 height 12
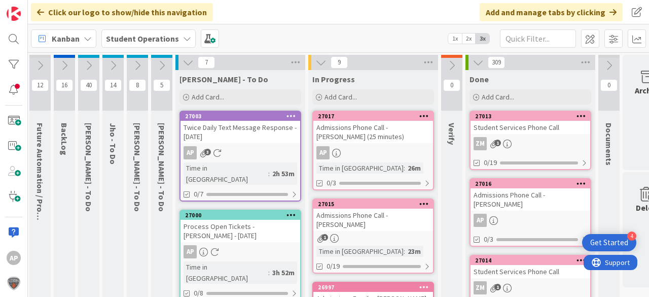
click at [331, 132] on div "Admissions Phone Call - [PERSON_NAME] (25 minutes)" at bounding box center [373, 132] width 120 height 22
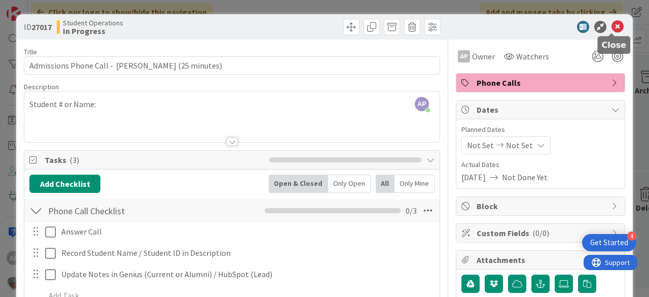
click at [613, 26] on icon at bounding box center [617, 27] width 12 height 12
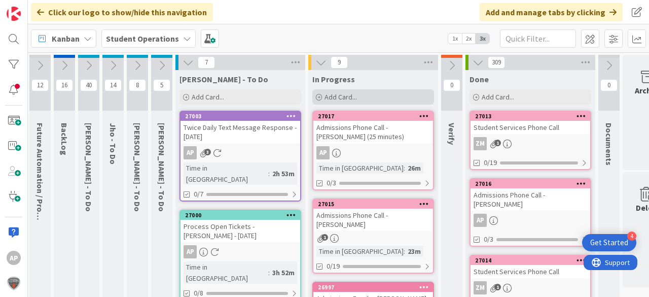
click at [349, 95] on span "Add Card..." at bounding box center [340, 96] width 32 height 9
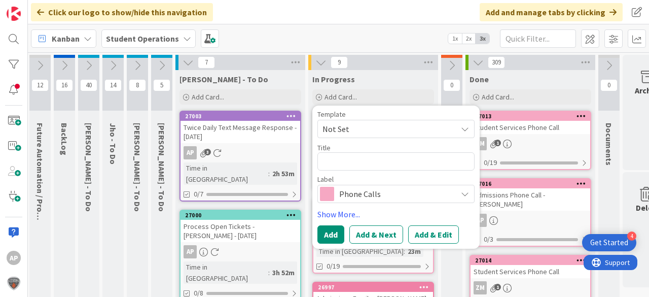
click at [349, 124] on span "Not Set" at bounding box center [385, 128] width 127 height 13
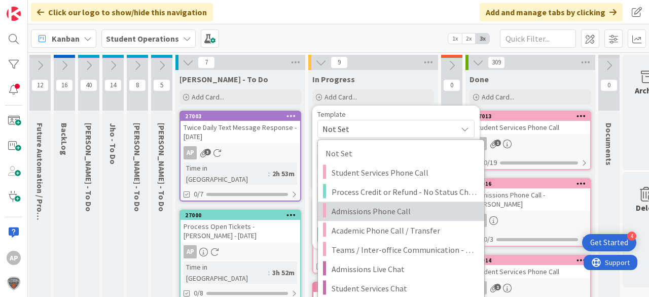
click at [381, 213] on span "Admissions Phone Call" at bounding box center [403, 210] width 145 height 13
type textarea "x"
type textarea "Admissions Phone Call"
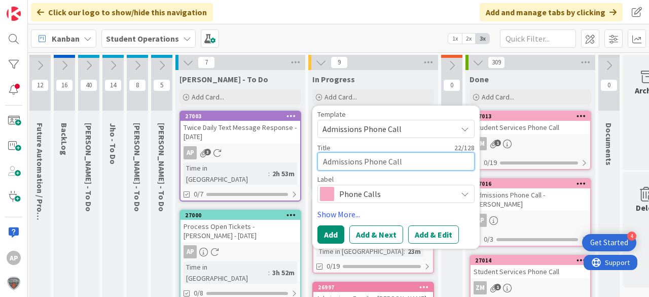
click at [427, 158] on textarea "Admissions Phone Call" at bounding box center [395, 161] width 157 height 18
type textarea "x"
type textarea "Admissions Phone Call -"
type textarea "x"
type textarea "Admissions Phone Call -"
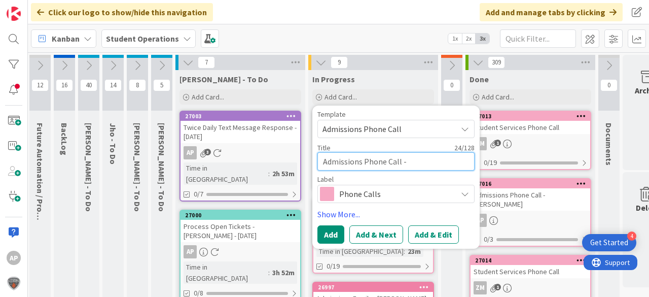
type textarea "x"
type textarea "Admissions Phone Call - M"
type textarea "x"
type textarea "Admissions Phone Call - Ma"
type textarea "x"
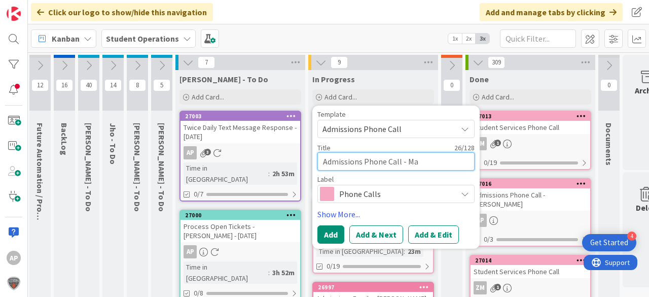
type textarea "Admissions Phone Call - Mar"
type textarea "x"
type textarea "Admissions Phone Call - Mari"
type textarea "x"
type textarea "Admissions Phone Call - Marin"
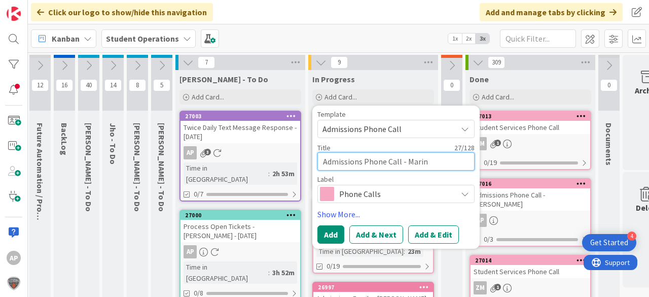
type textarea "x"
type textarea "Admissions Phone Call - Marina"
type textarea "x"
type textarea "Admissions Phone Call - Marina"
type textarea "x"
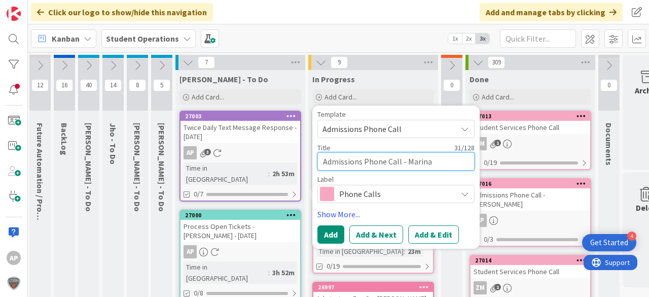
type textarea "Admissions Phone Call - [PERSON_NAME]"
type textarea "x"
type textarea "Admissions Phone Call - Marina Sp"
type textarea "x"
type textarea "Admissions Phone Call - Marina Spe"
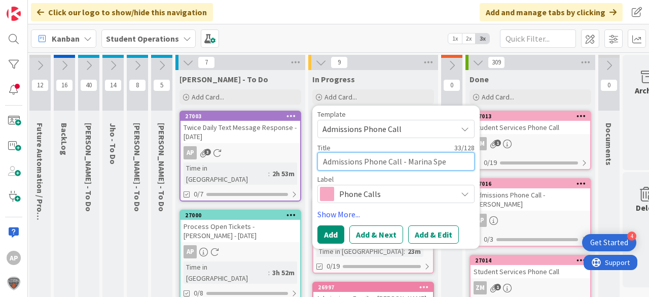
type textarea "x"
type textarea "Admissions Phone Call - [PERSON_NAME]"
type textarea "x"
type textarea "Admissions Phone Call - Marina Spekt"
type textarea "x"
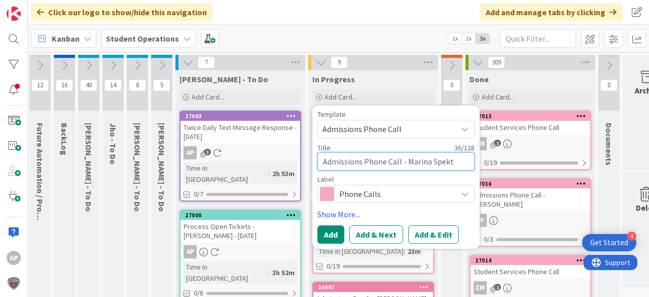
type textarea "Admissions Phone Call - Marina Spekto"
type textarea "x"
type textarea "Admissions Phone Call - [PERSON_NAME]"
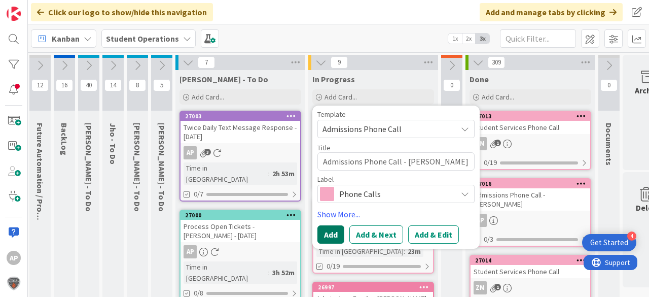
click at [335, 238] on button "Add" at bounding box center [330, 234] width 27 height 18
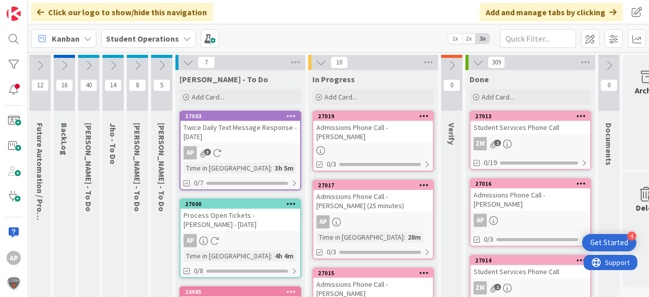
click at [360, 124] on div "Admissions Phone Call - [PERSON_NAME]" at bounding box center [373, 132] width 120 height 22
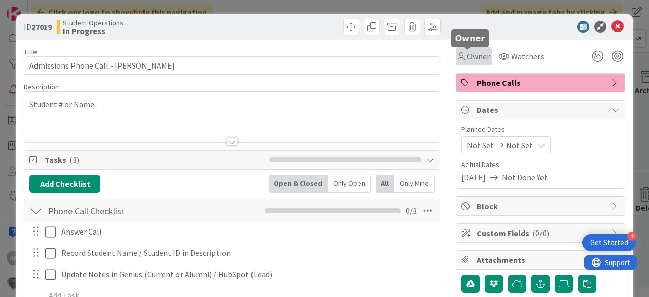
click at [458, 58] on icon at bounding box center [461, 56] width 7 height 8
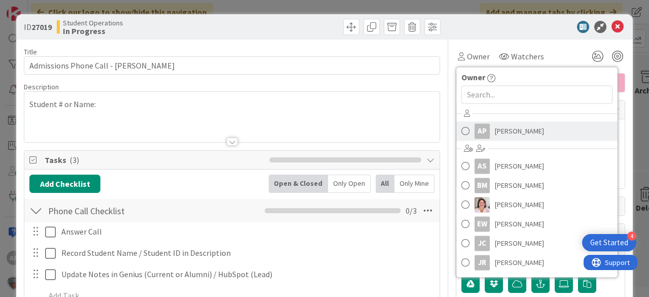
click at [511, 128] on span "[PERSON_NAME]" at bounding box center [519, 130] width 49 height 15
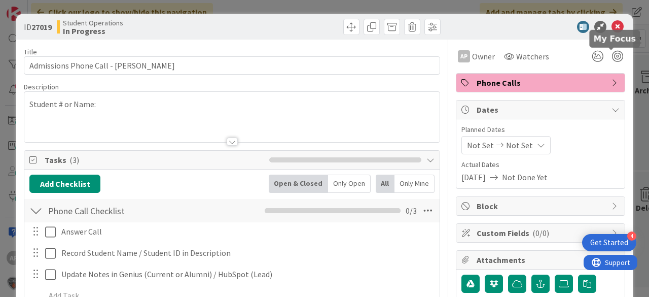
click at [612, 30] on icon at bounding box center [617, 27] width 12 height 12
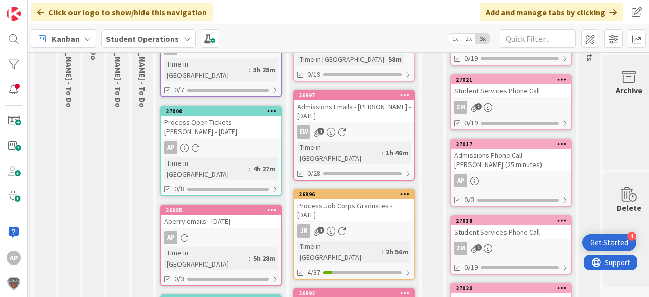
scroll to position [0, 21]
